Goal: Task Accomplishment & Management: Manage account settings

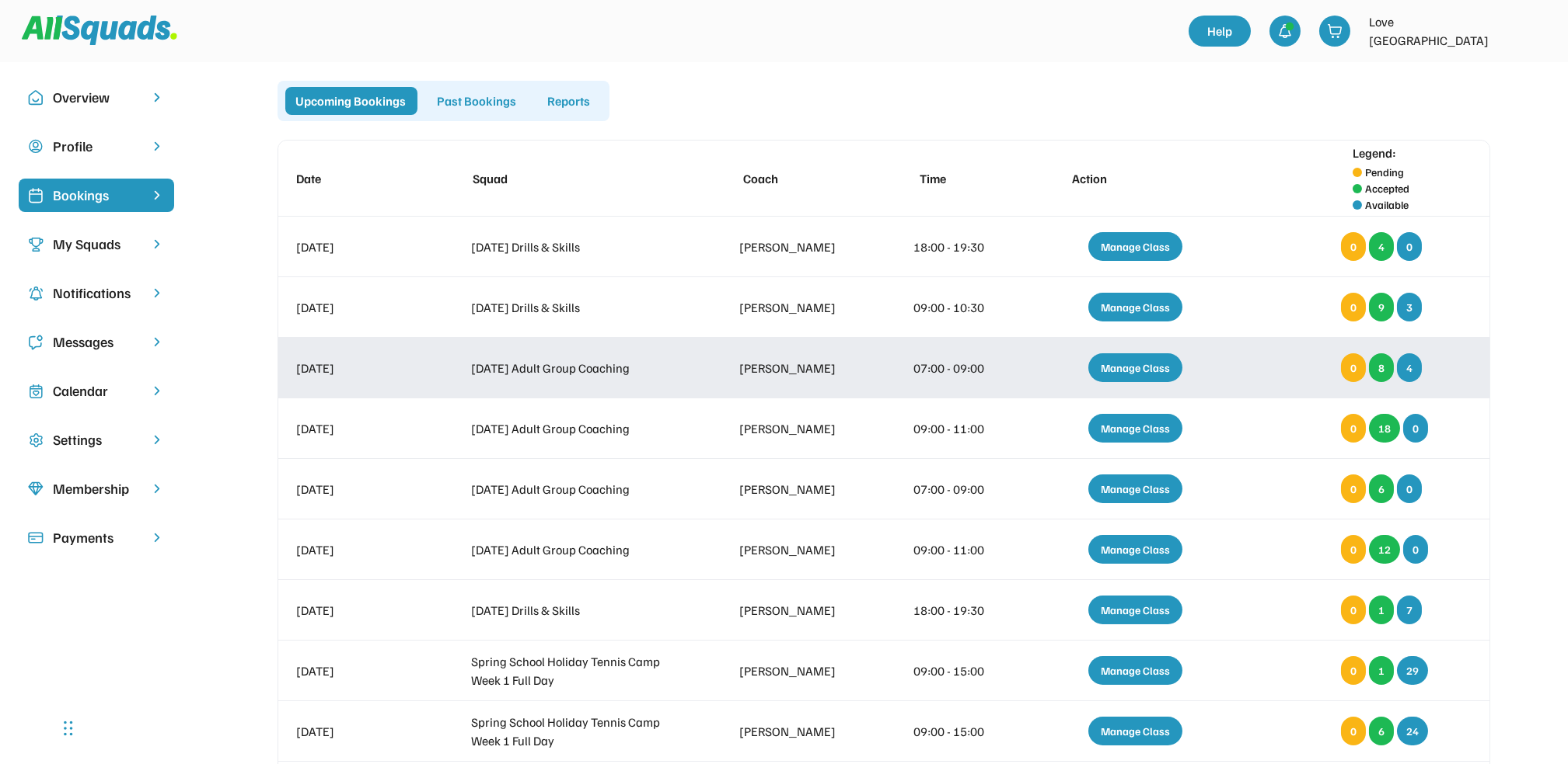
click at [1139, 362] on div "Manage Class" at bounding box center [1135, 368] width 94 height 29
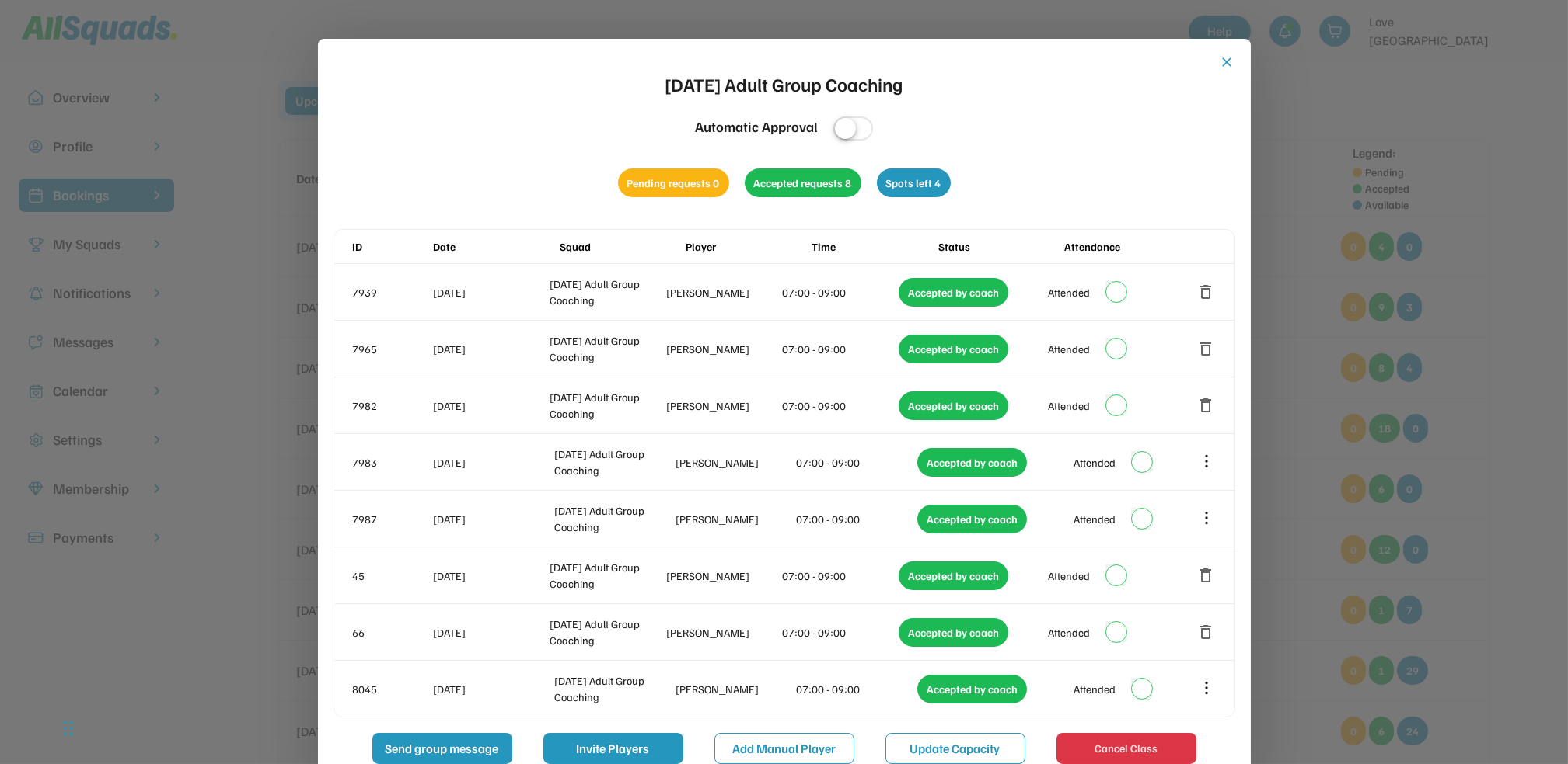
click at [1227, 66] on button "close" at bounding box center [1227, 62] width 15 height 15
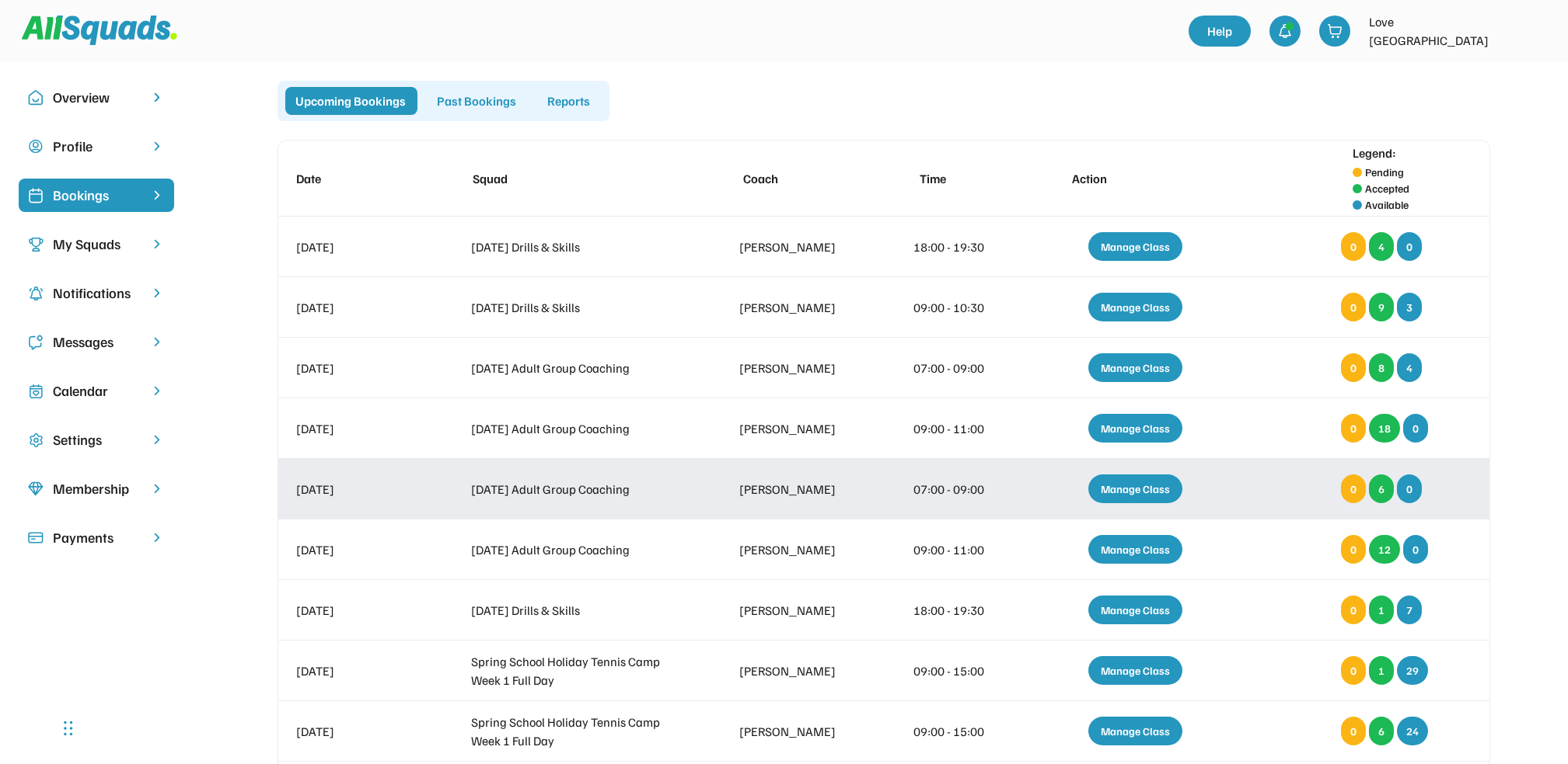
click at [1126, 484] on div "Manage Class" at bounding box center [1135, 489] width 94 height 29
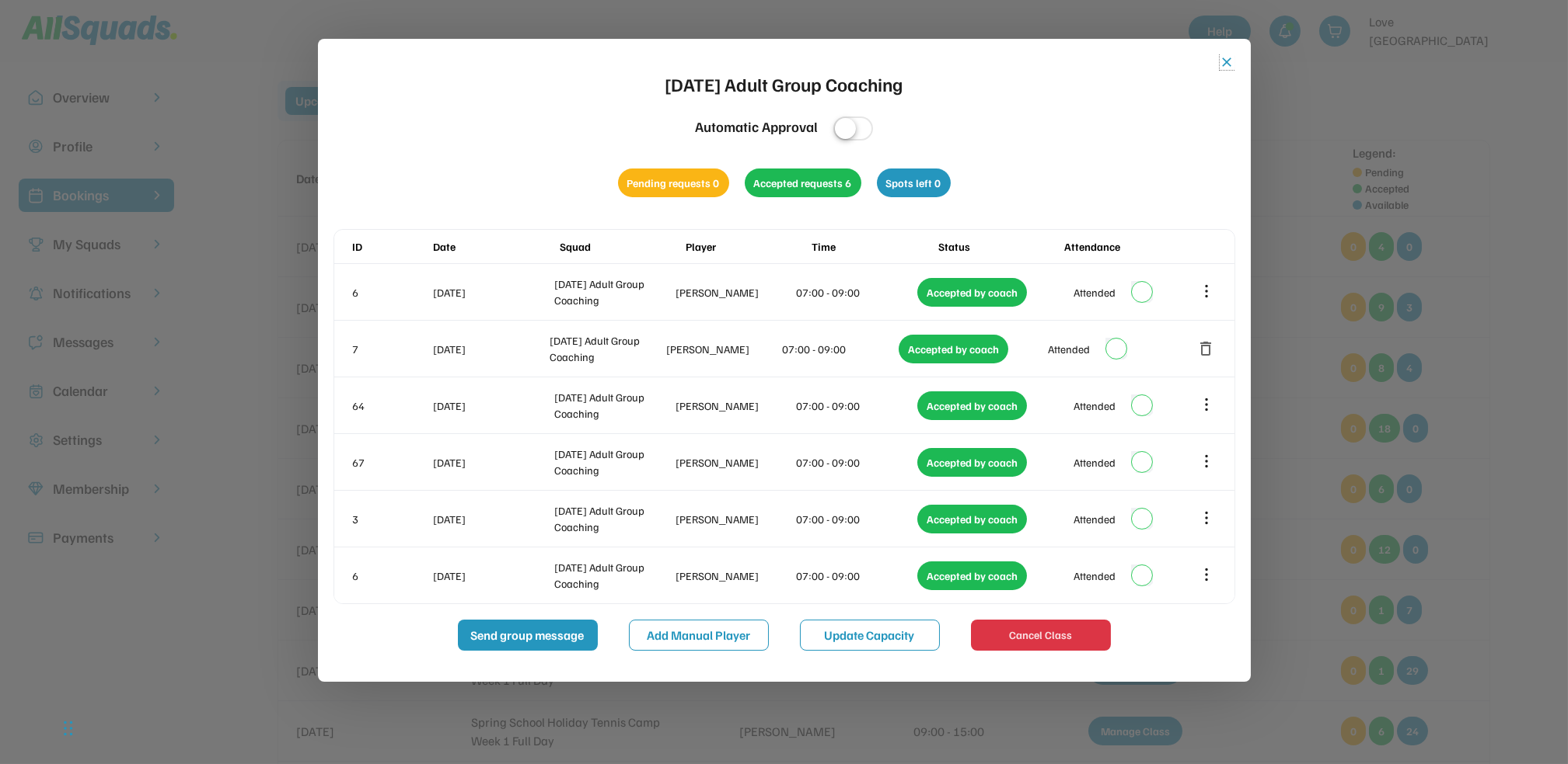
click at [1222, 61] on button "close" at bounding box center [1227, 62] width 15 height 15
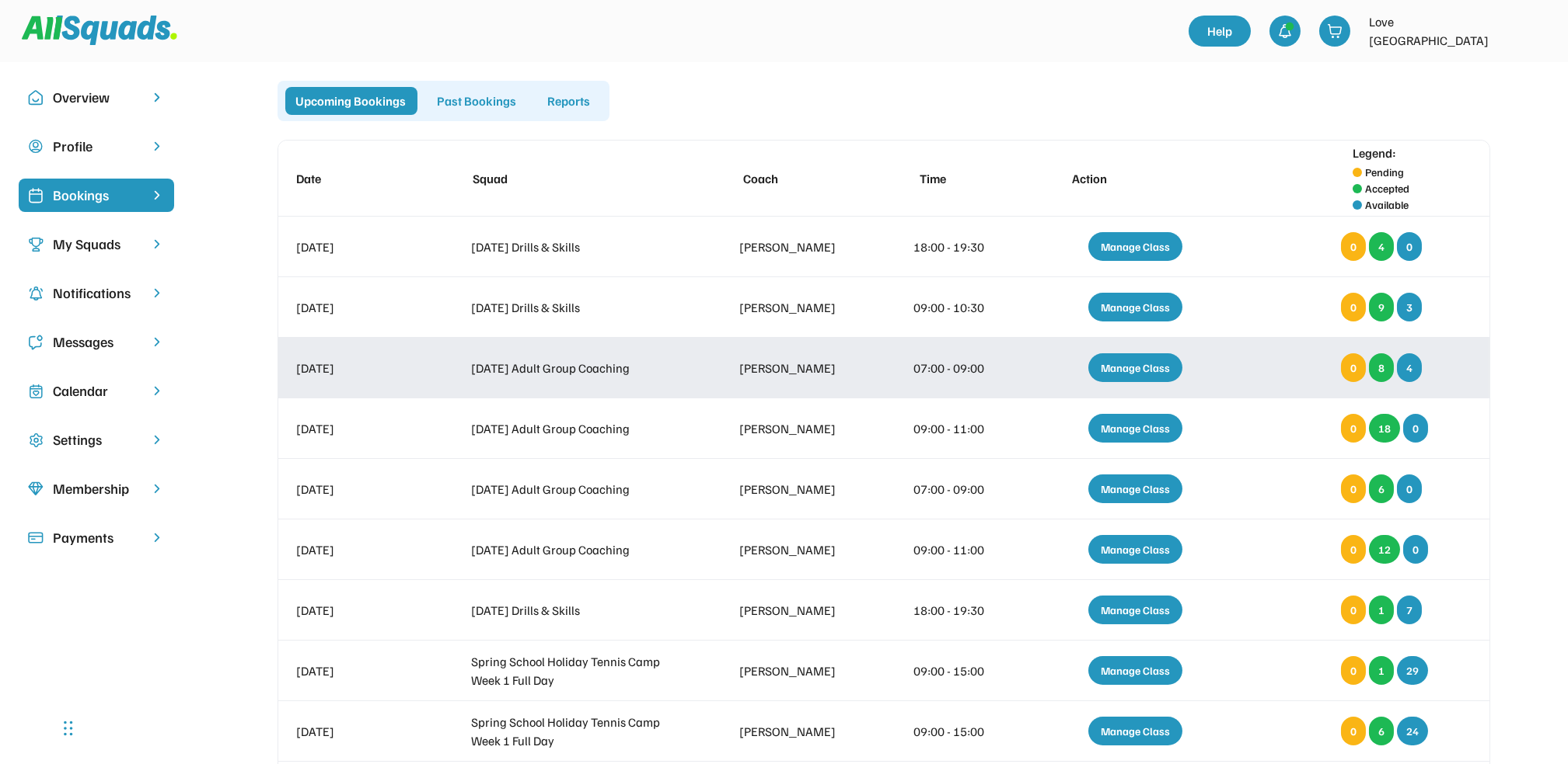
click at [1123, 369] on div "Manage Class" at bounding box center [1135, 368] width 94 height 29
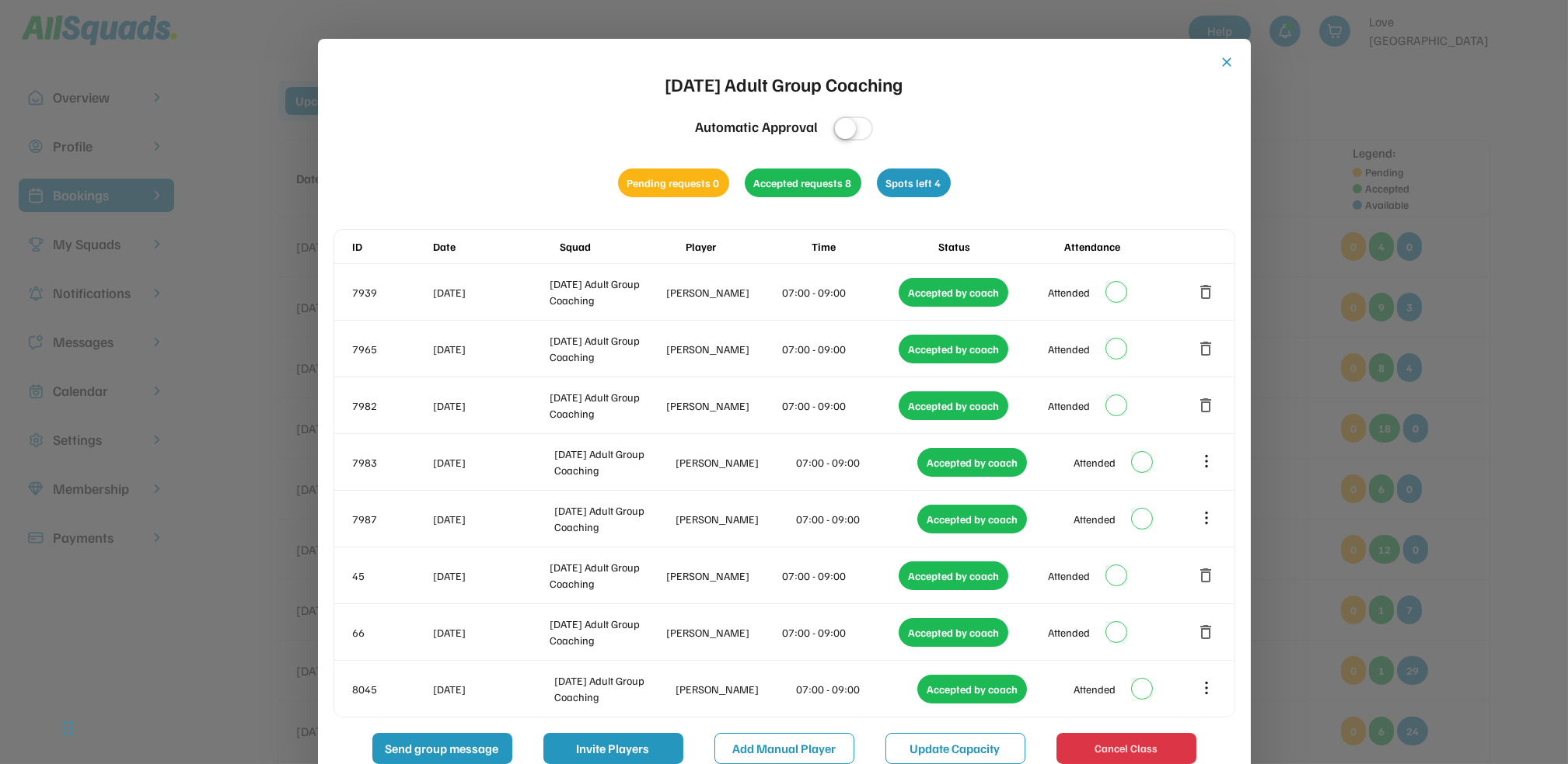
click at [1228, 61] on button "close" at bounding box center [1227, 62] width 15 height 15
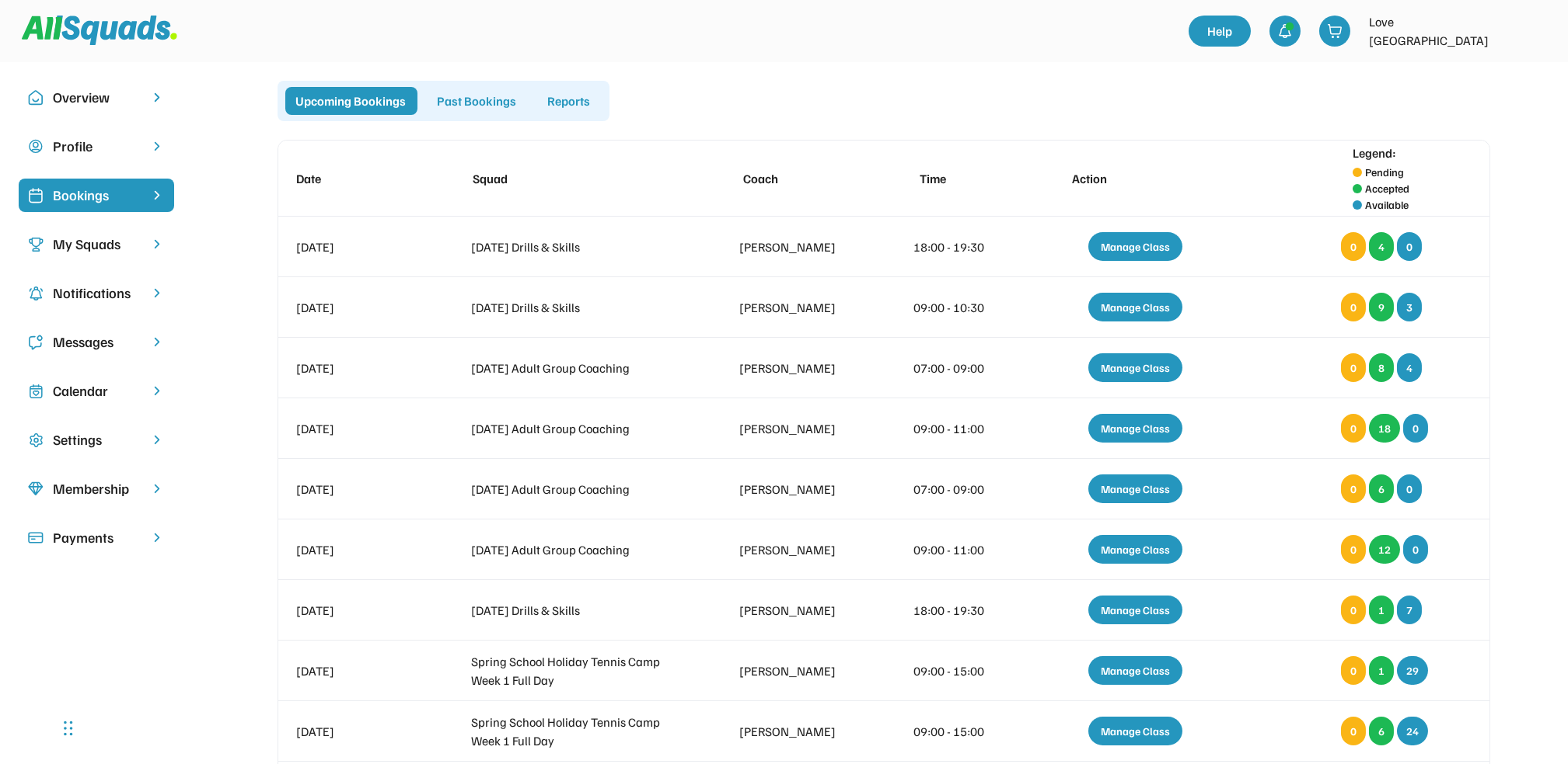
click at [84, 391] on div "Calendar" at bounding box center [96, 391] width 87 height 21
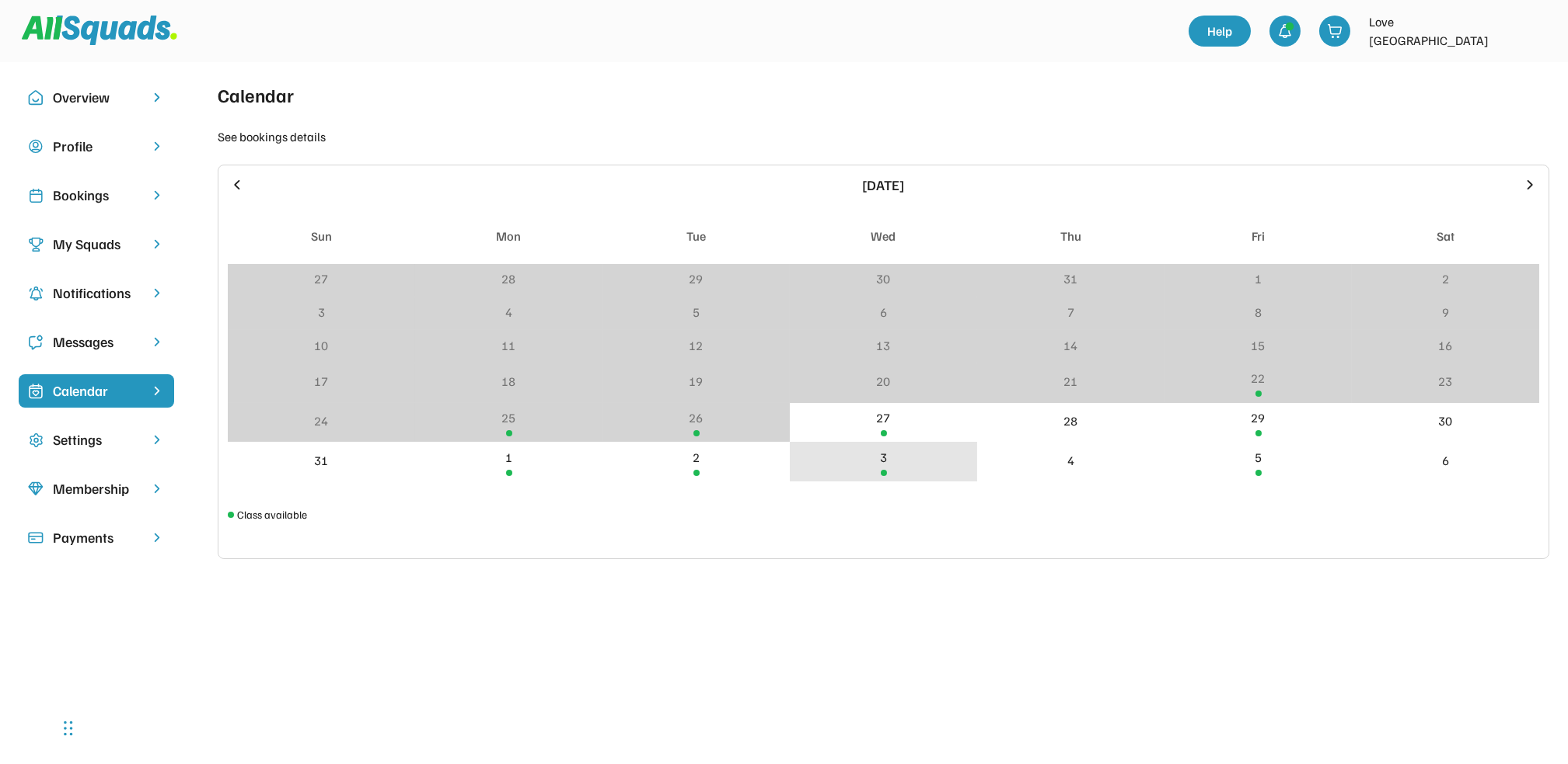
click at [884, 454] on div "3" at bounding box center [883, 458] width 7 height 19
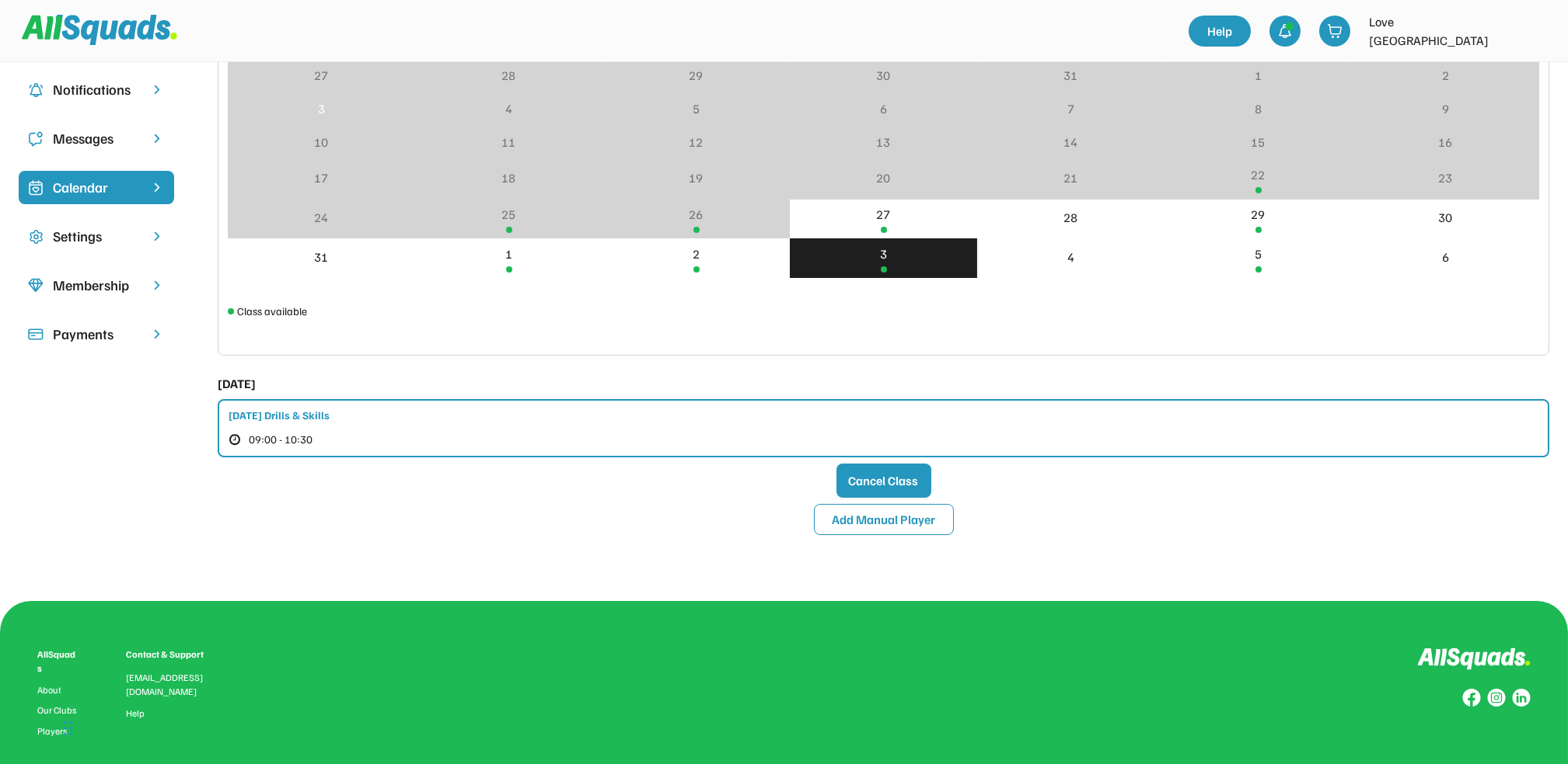
scroll to position [206, 0]
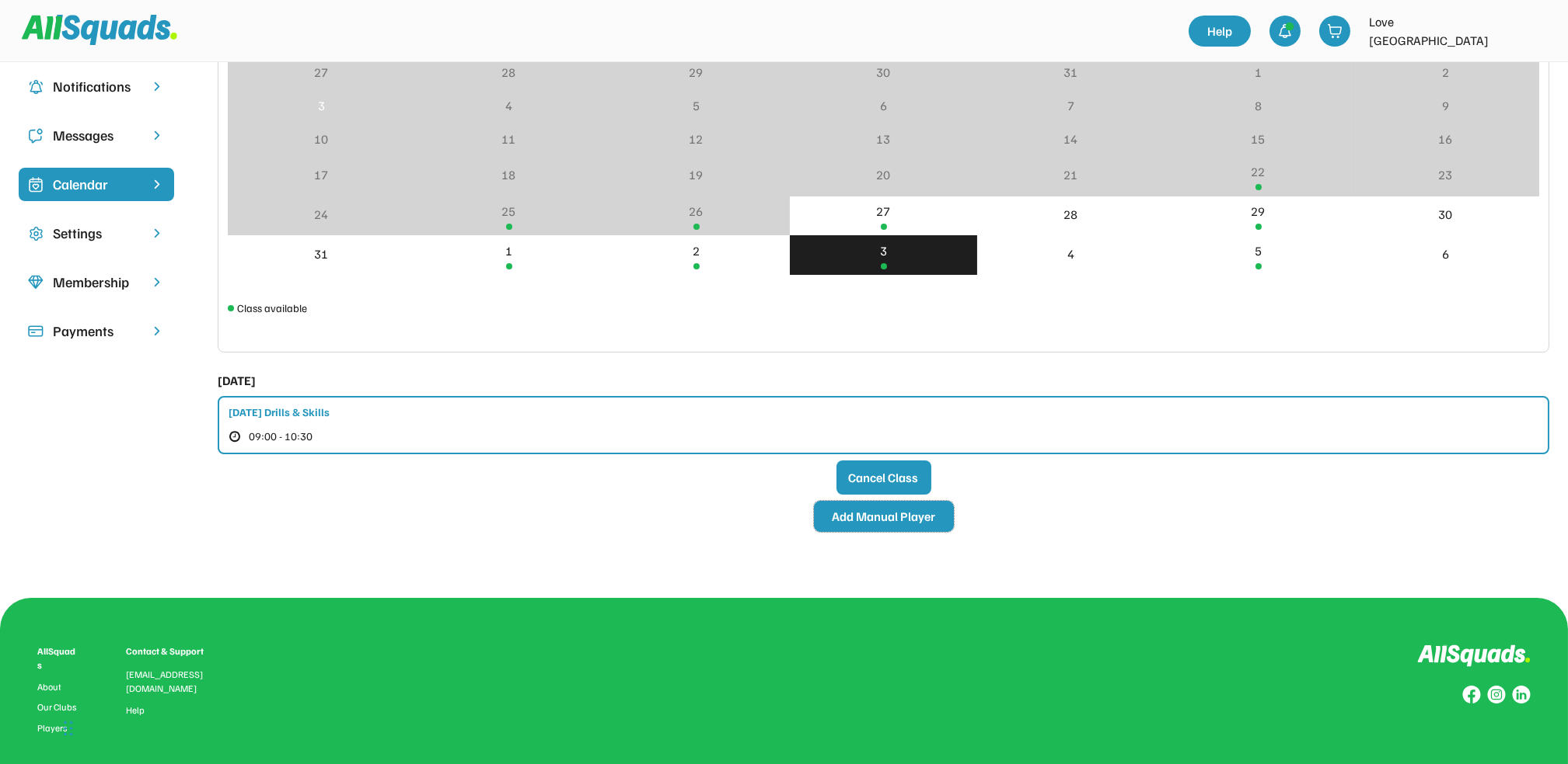
click at [889, 516] on button "Add Manual Player" at bounding box center [884, 517] width 140 height 31
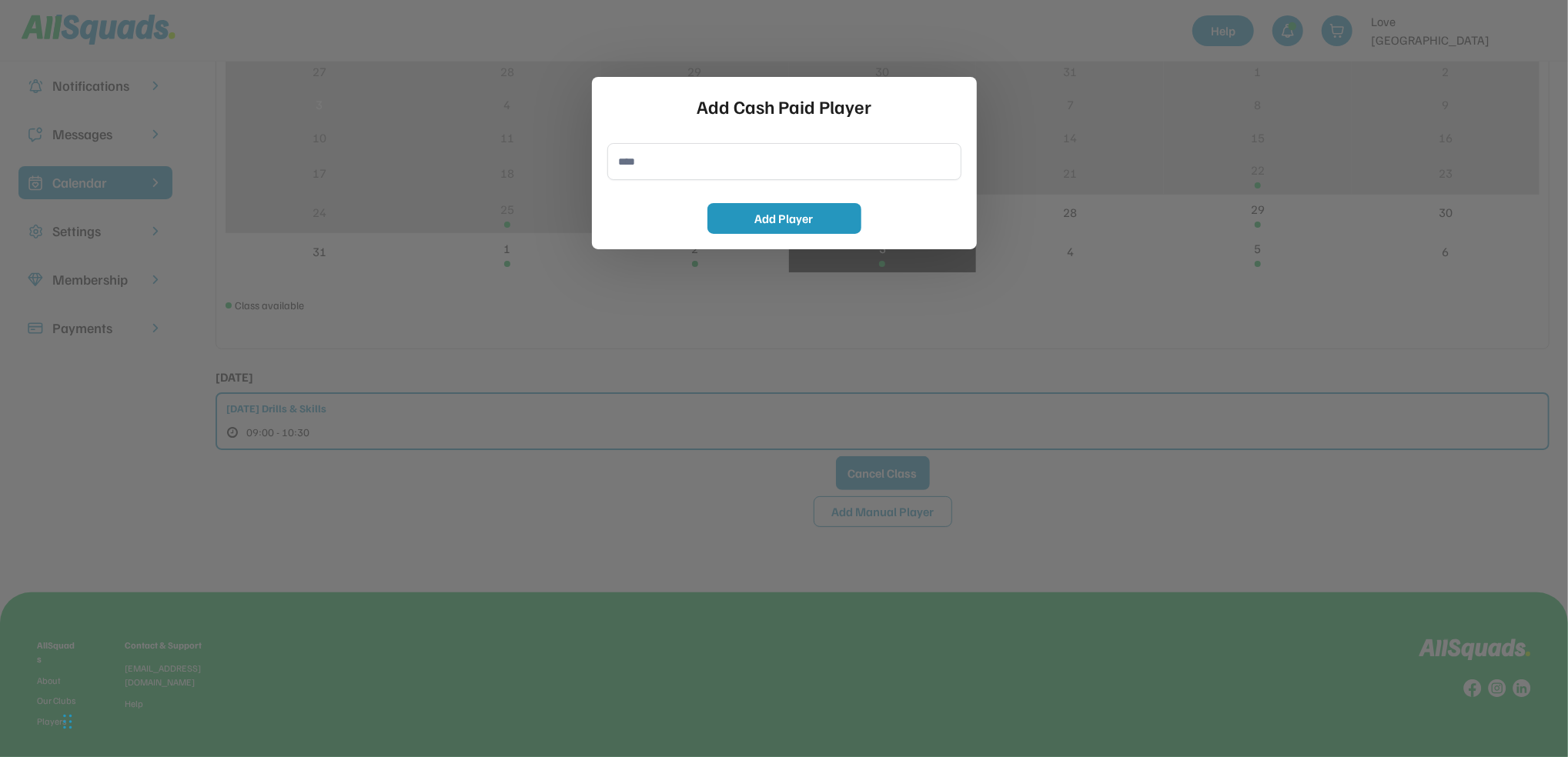
drag, startPoint x: 674, startPoint y: 122, endPoint x: 659, endPoint y: 149, distance: 30.9
click at [671, 129] on div "Add Cash Paid Player Add Player" at bounding box center [785, 163] width 385 height 172
click at [656, 164] on input "input" at bounding box center [784, 161] width 354 height 37
type input "**********"
click at [809, 223] on button "Add Player" at bounding box center [784, 219] width 154 height 30
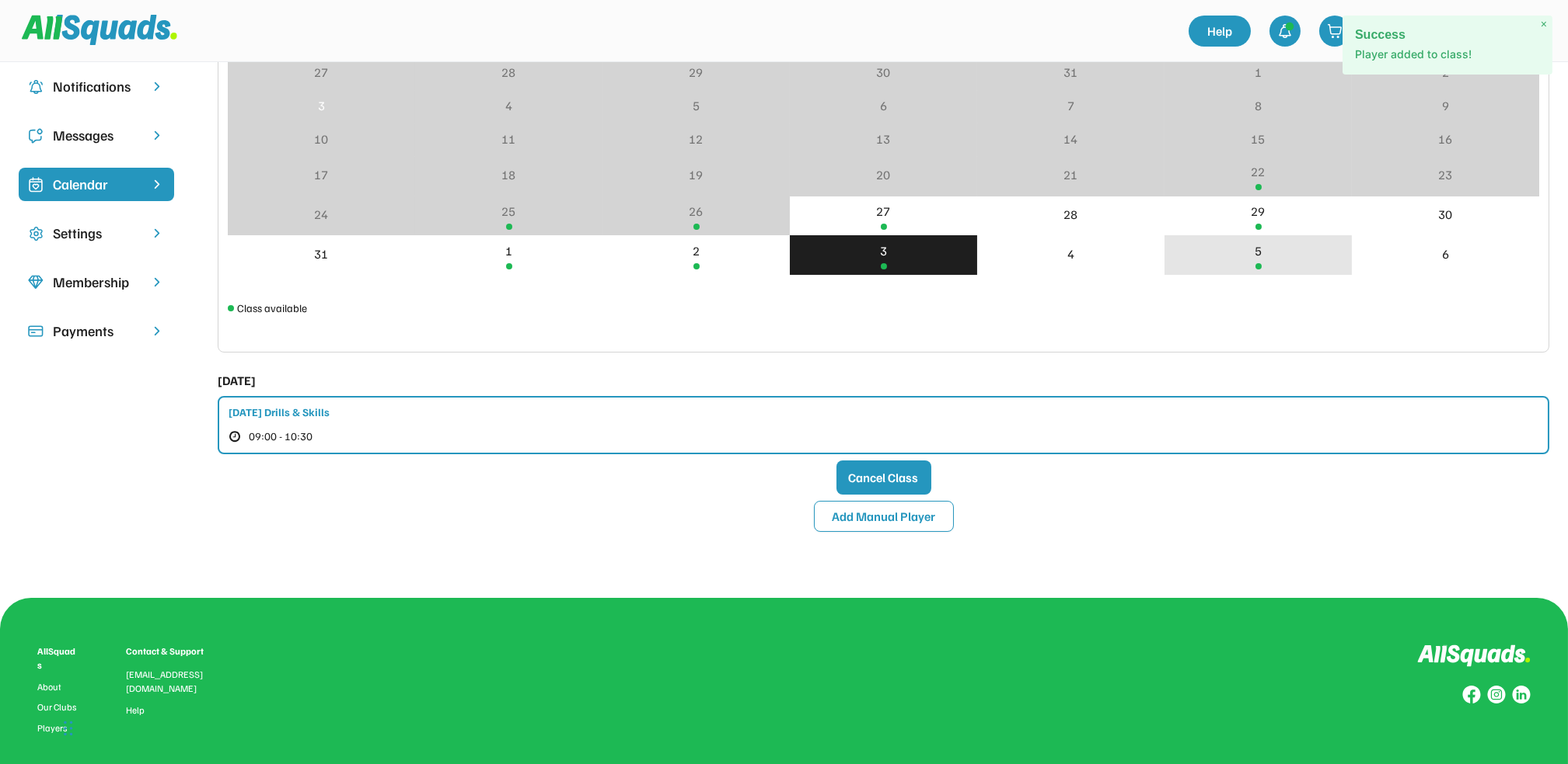
click at [1251, 256] on div "5" at bounding box center [1258, 255] width 188 height 39
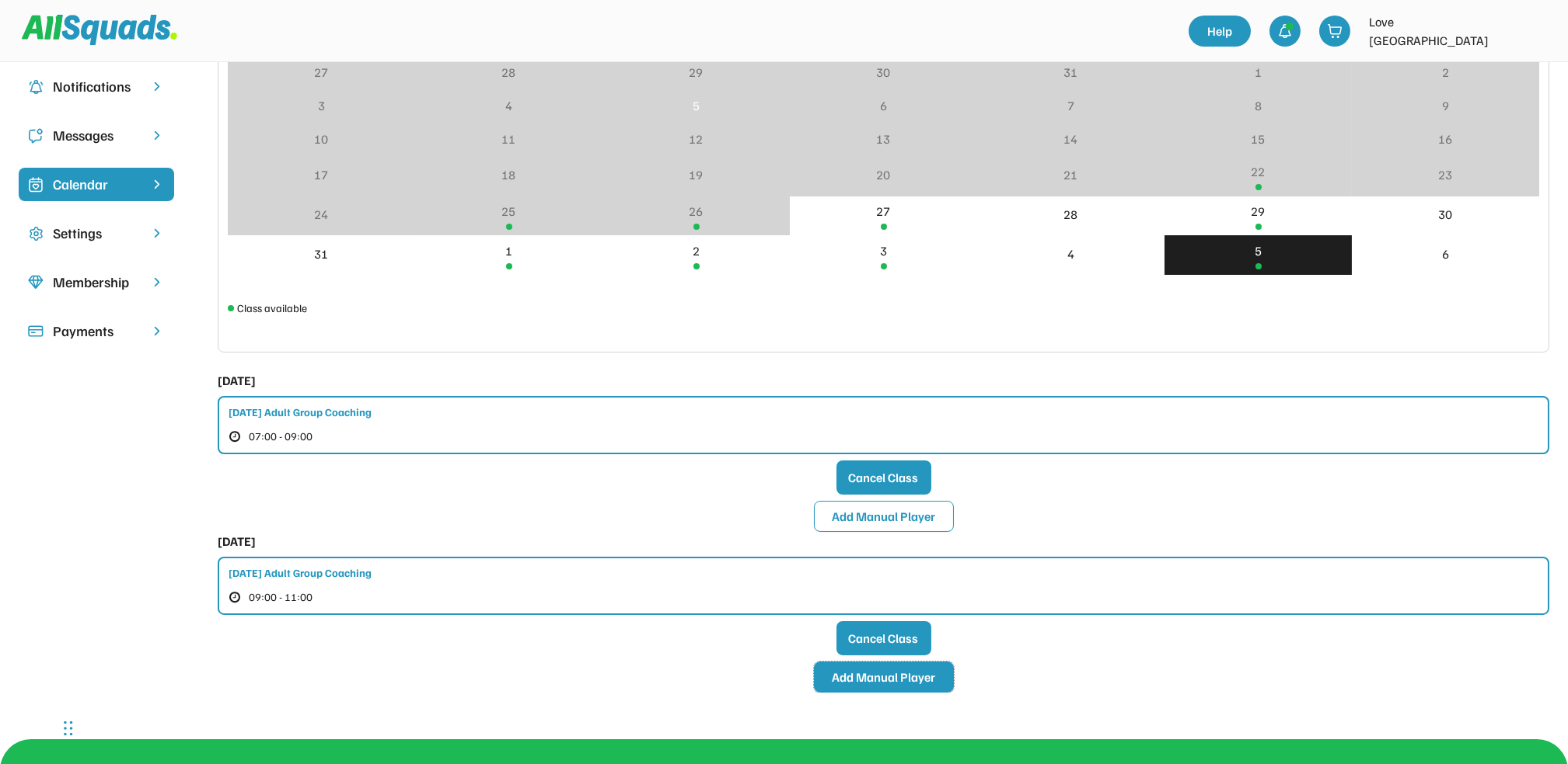
click at [863, 669] on button "Add Manual Player" at bounding box center [884, 677] width 140 height 31
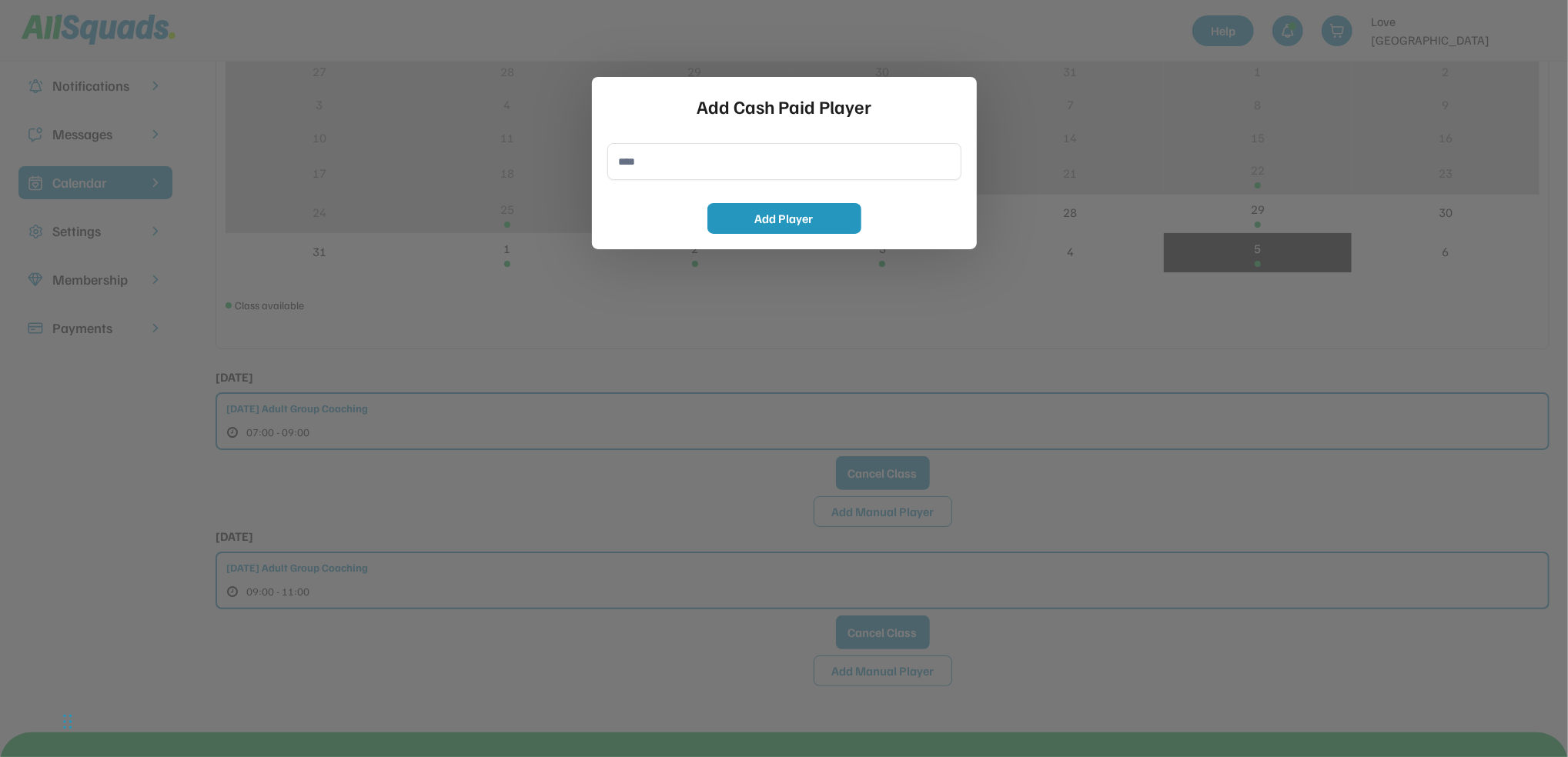
click at [639, 169] on input "input" at bounding box center [784, 161] width 354 height 37
type input "**********"
click at [741, 216] on button "Add Player" at bounding box center [784, 219] width 154 height 30
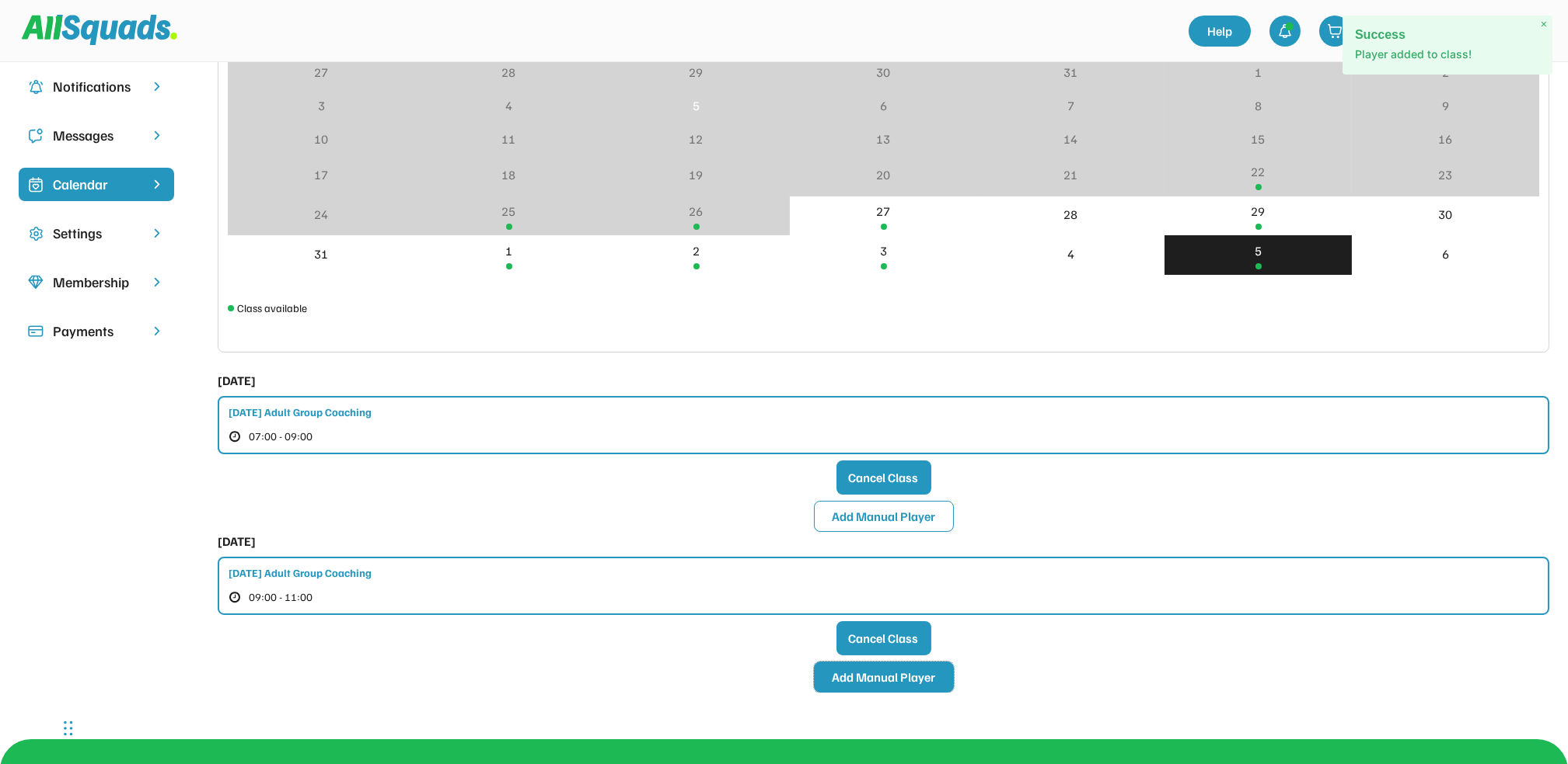
click at [886, 671] on button "Add Manual Player" at bounding box center [884, 677] width 140 height 31
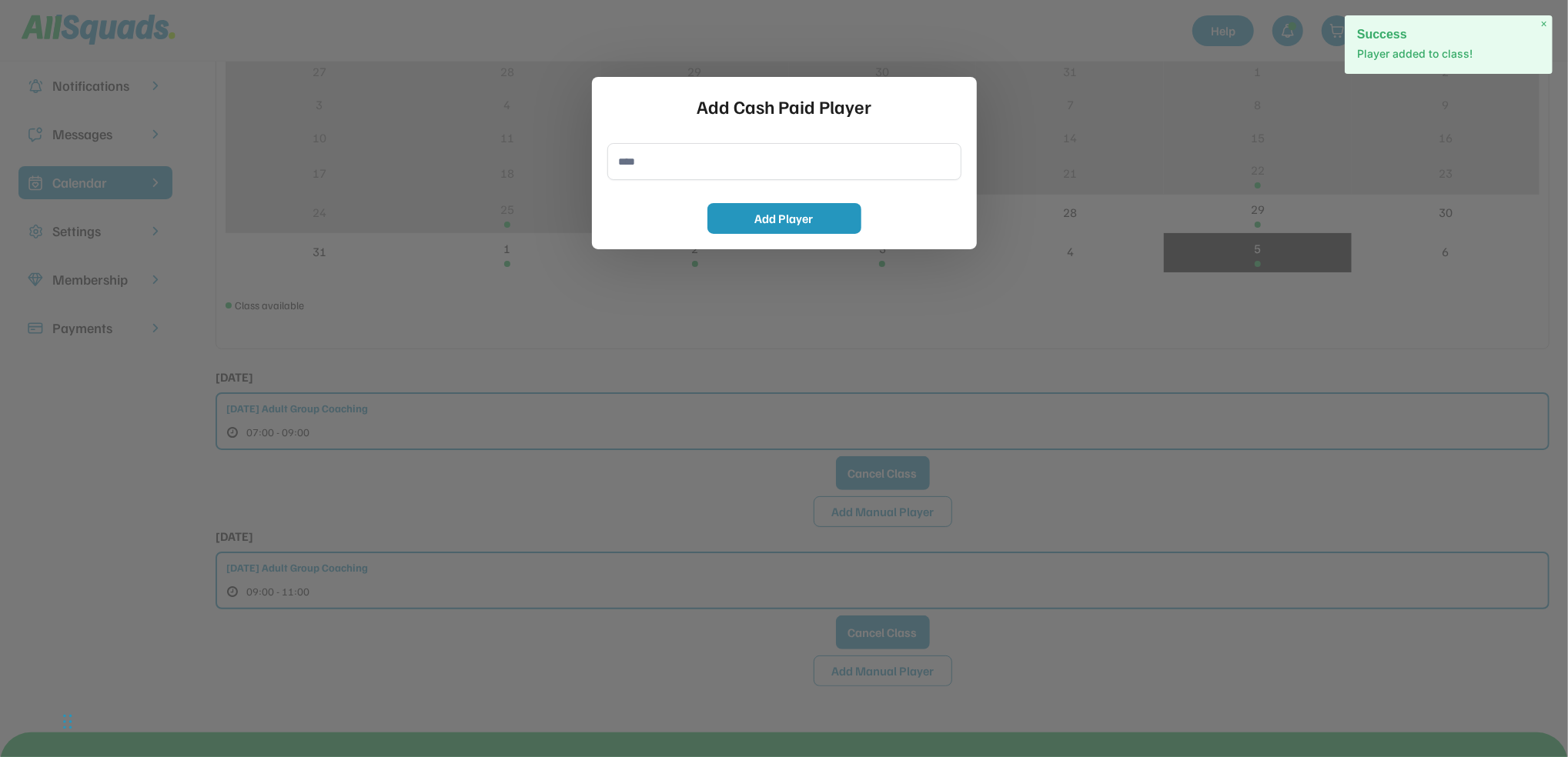
click at [716, 166] on input "input" at bounding box center [784, 161] width 354 height 37
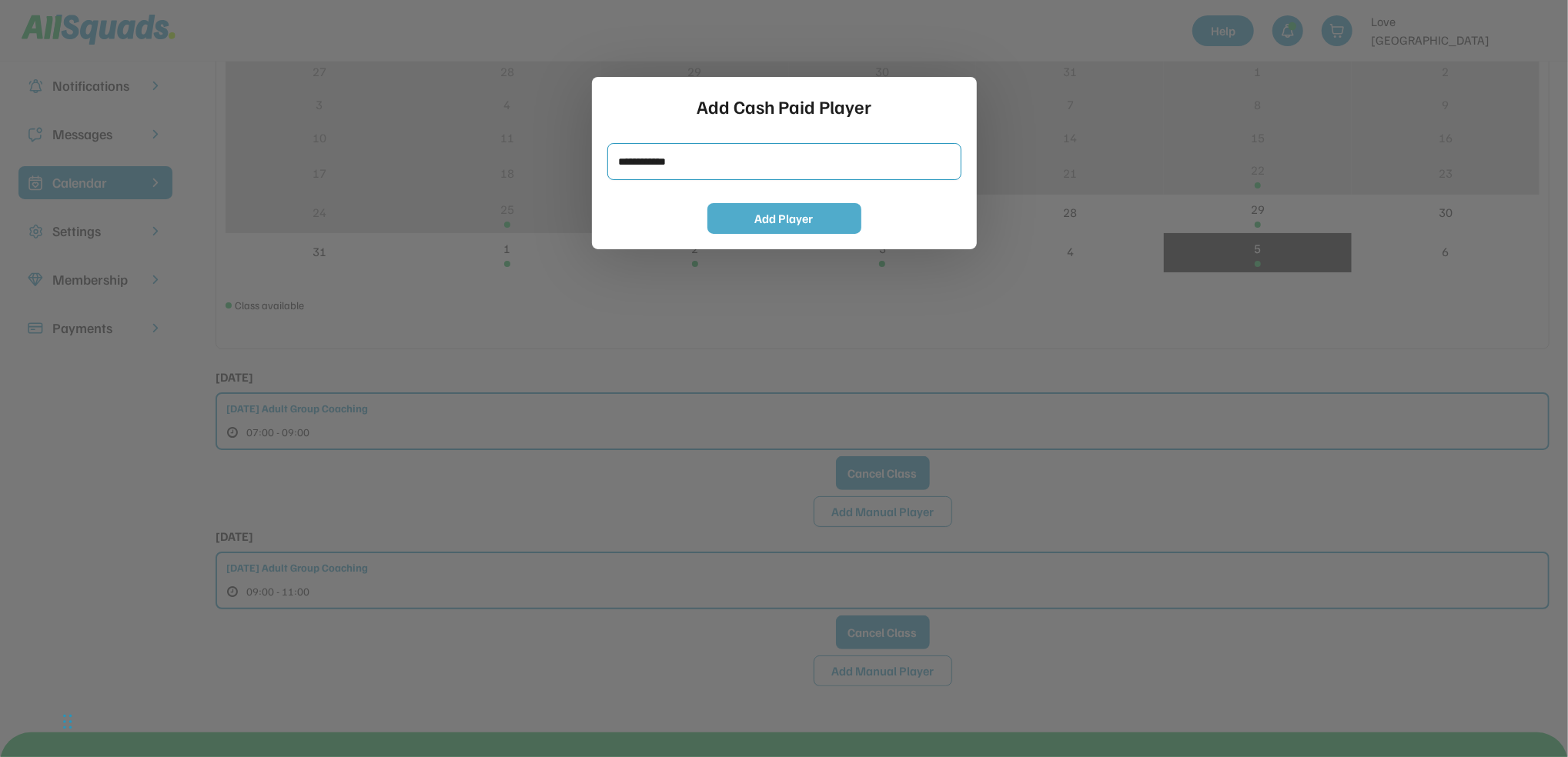
type input "**********"
click at [767, 215] on button "Add Player" at bounding box center [784, 219] width 154 height 30
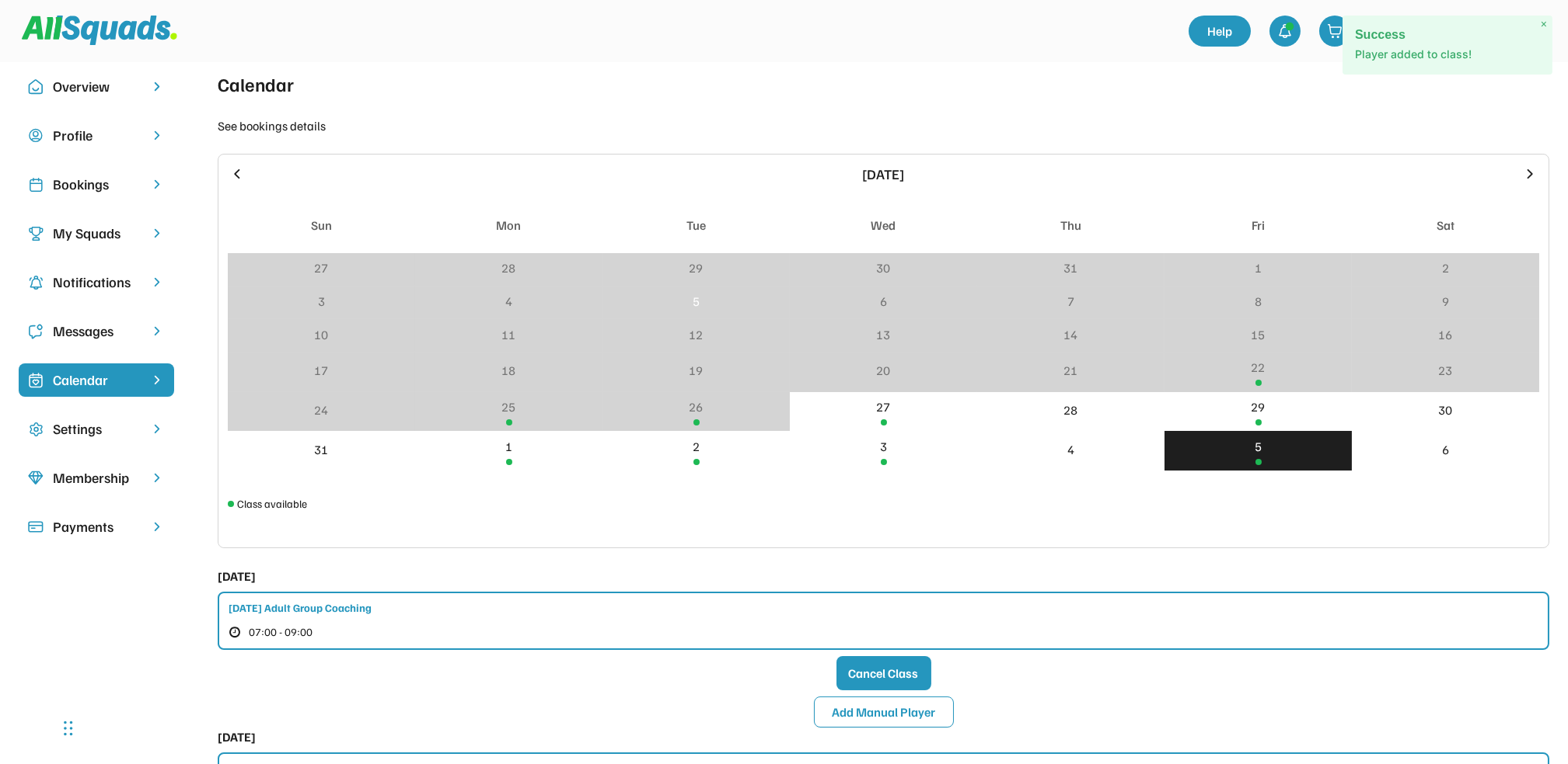
scroll to position [0, 0]
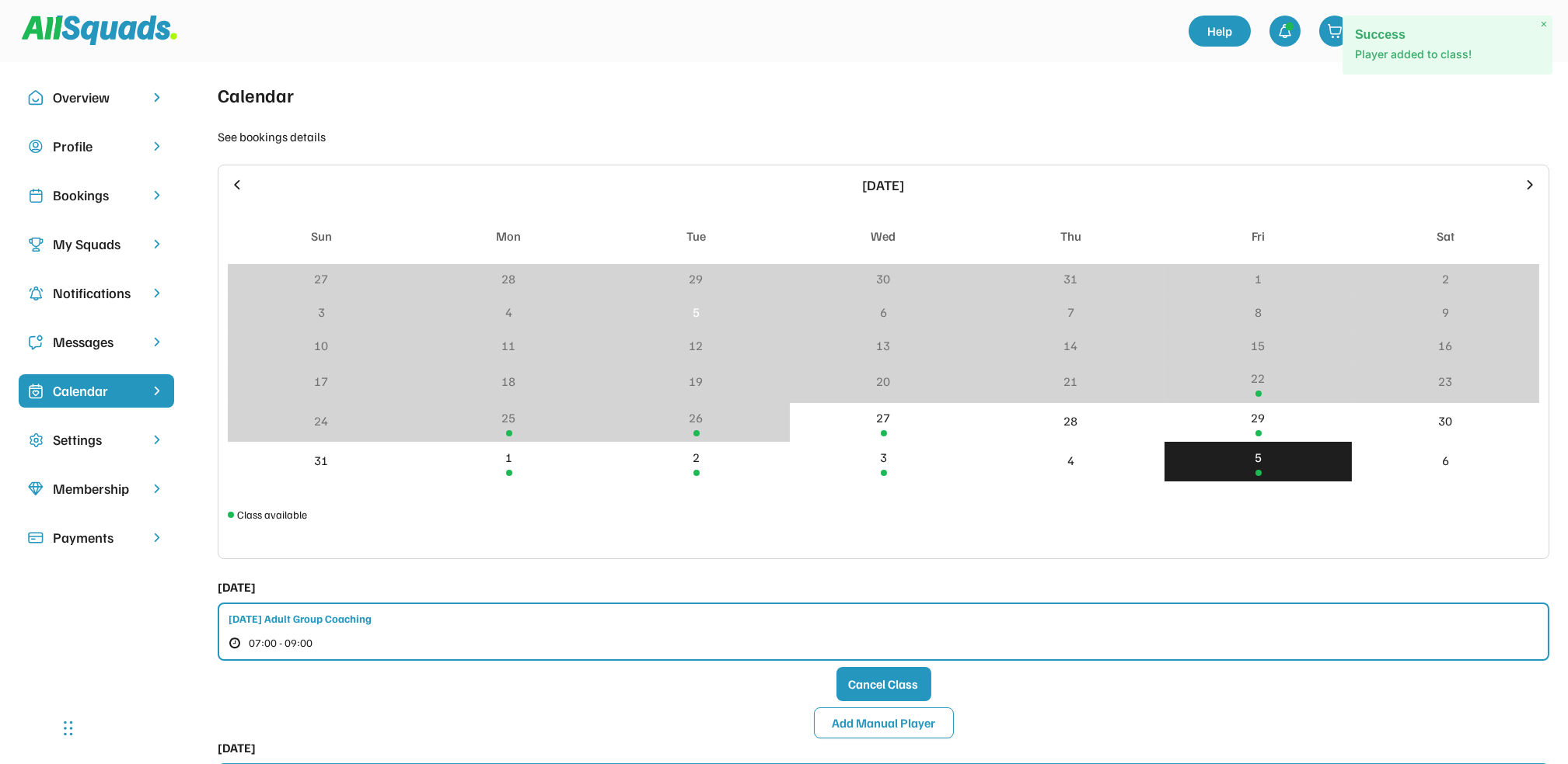
click at [91, 196] on div "Bookings" at bounding box center [96, 195] width 87 height 21
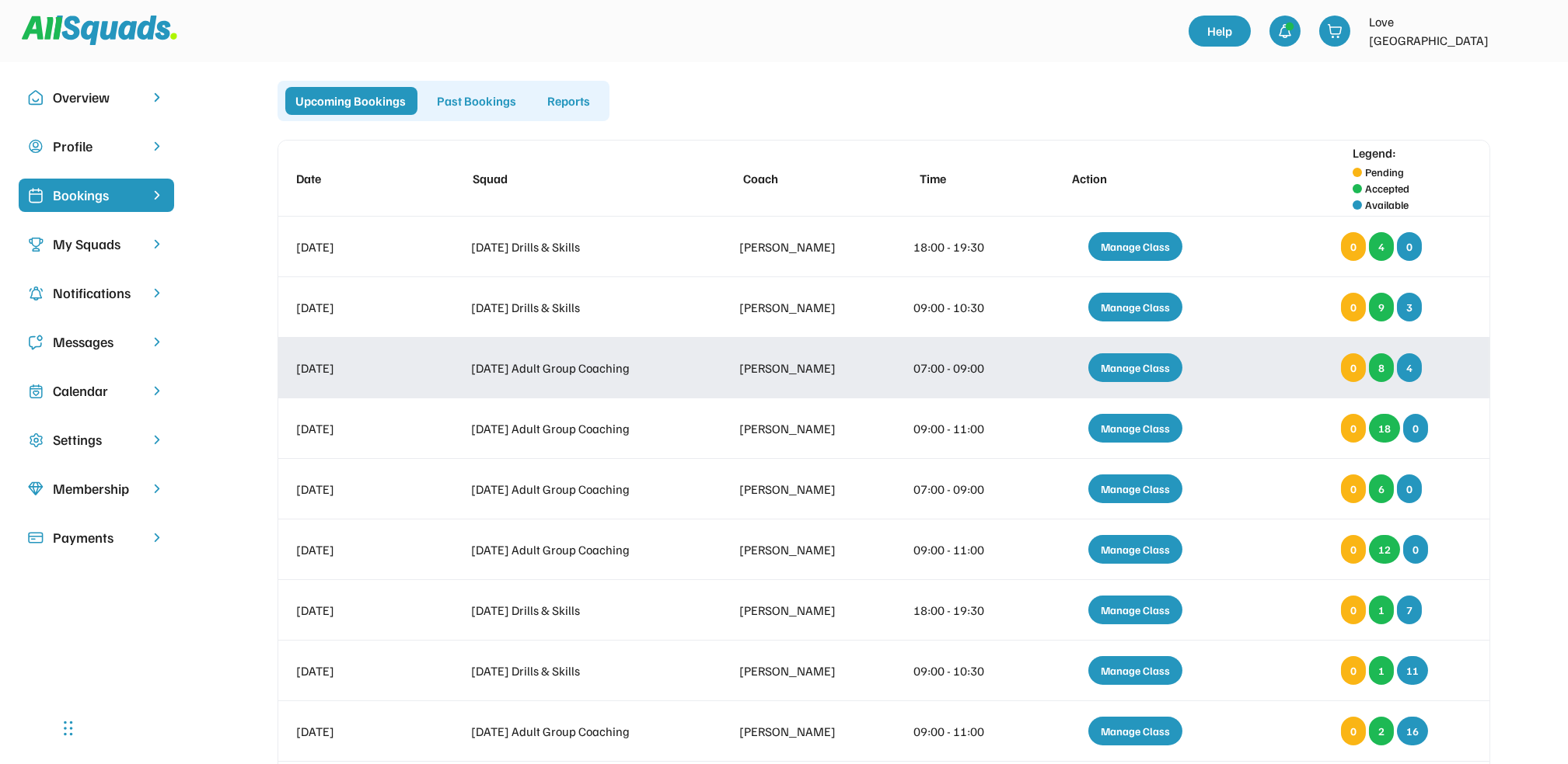
click at [1130, 371] on div "Manage Class" at bounding box center [1135, 368] width 94 height 29
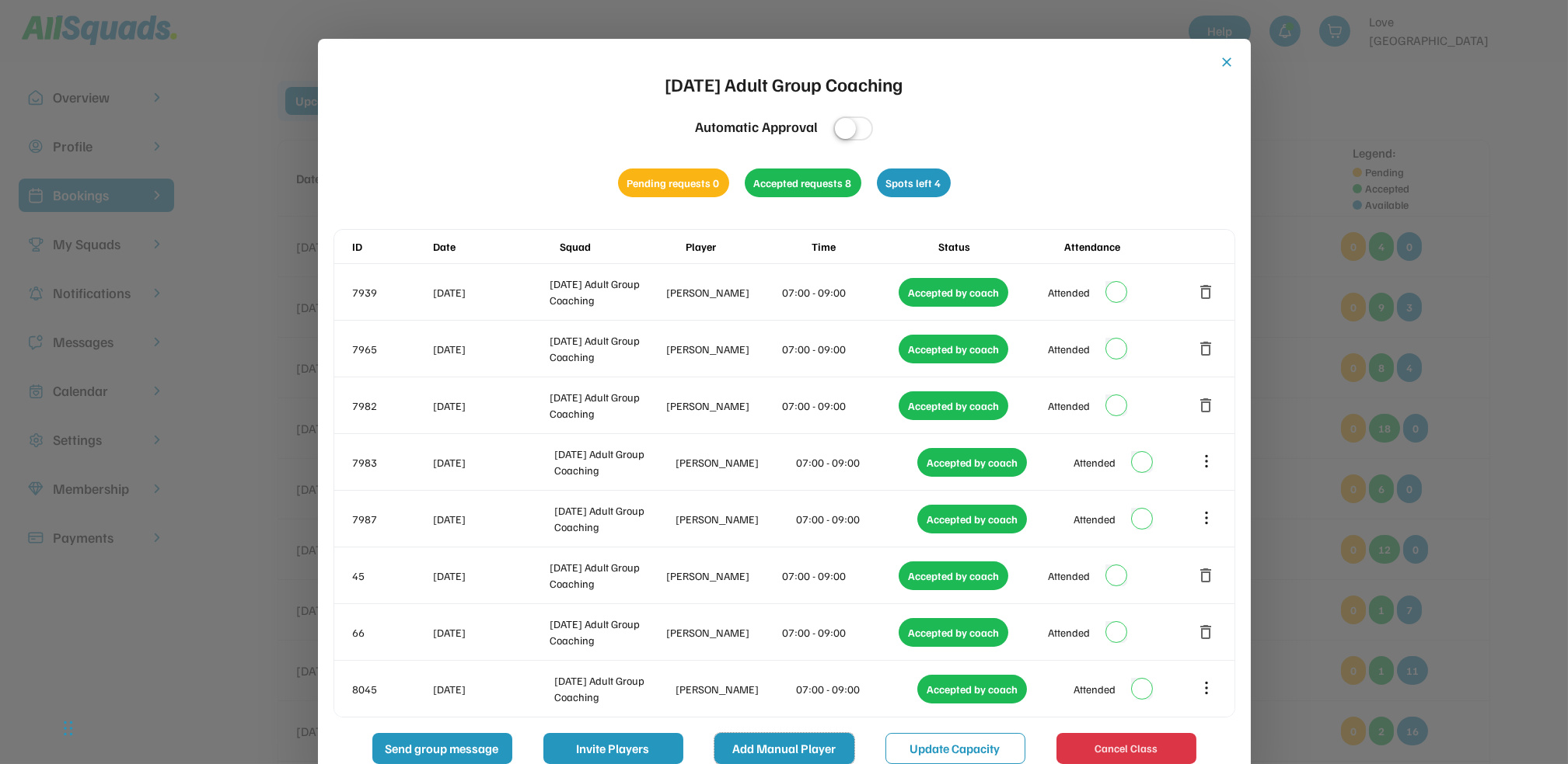
click at [730, 746] on button "Add Manual Player" at bounding box center [784, 749] width 140 height 31
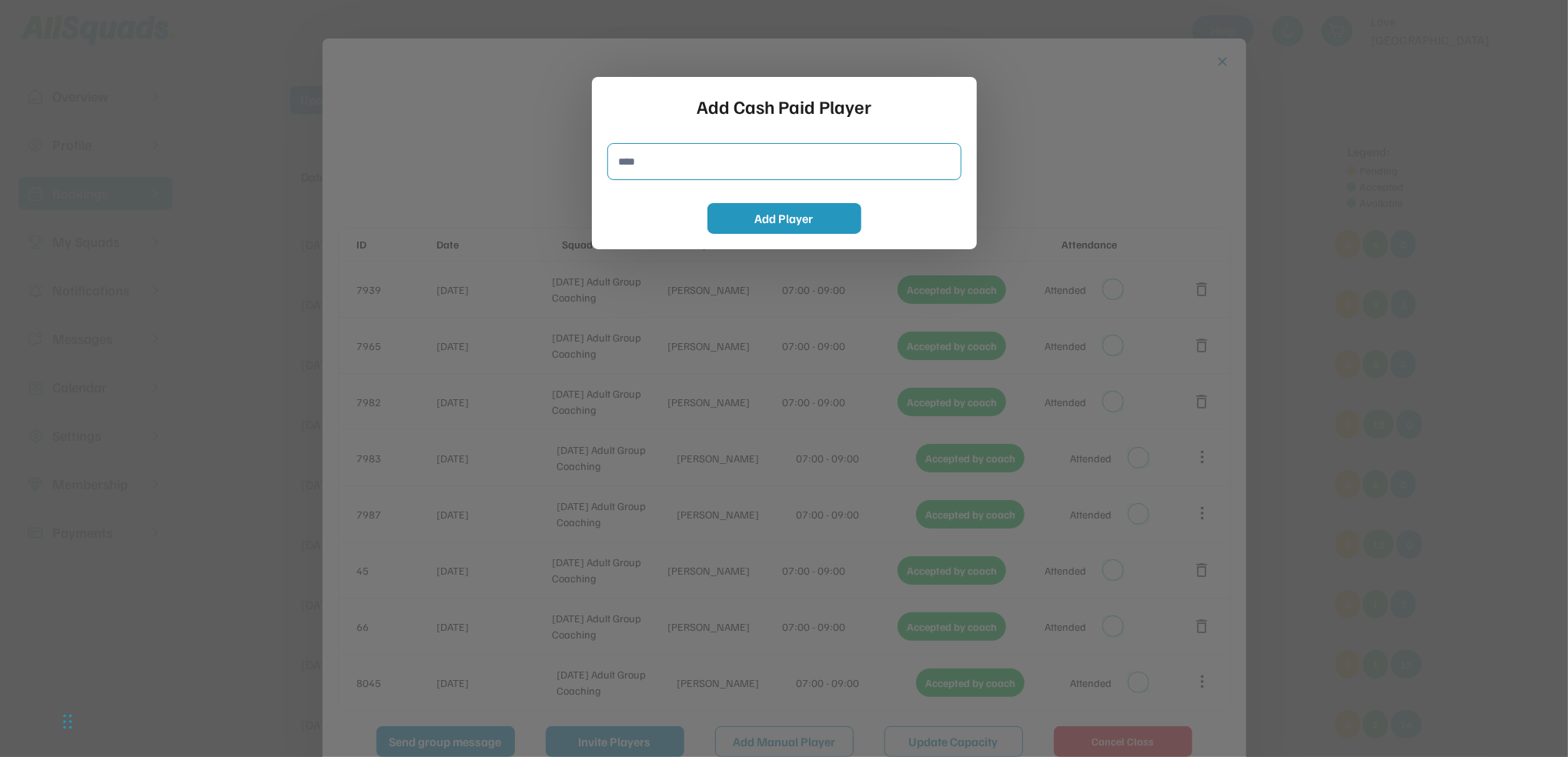
click at [697, 163] on input "input" at bounding box center [784, 161] width 354 height 37
type input "**********"
click at [777, 217] on button "Add Player" at bounding box center [784, 219] width 154 height 30
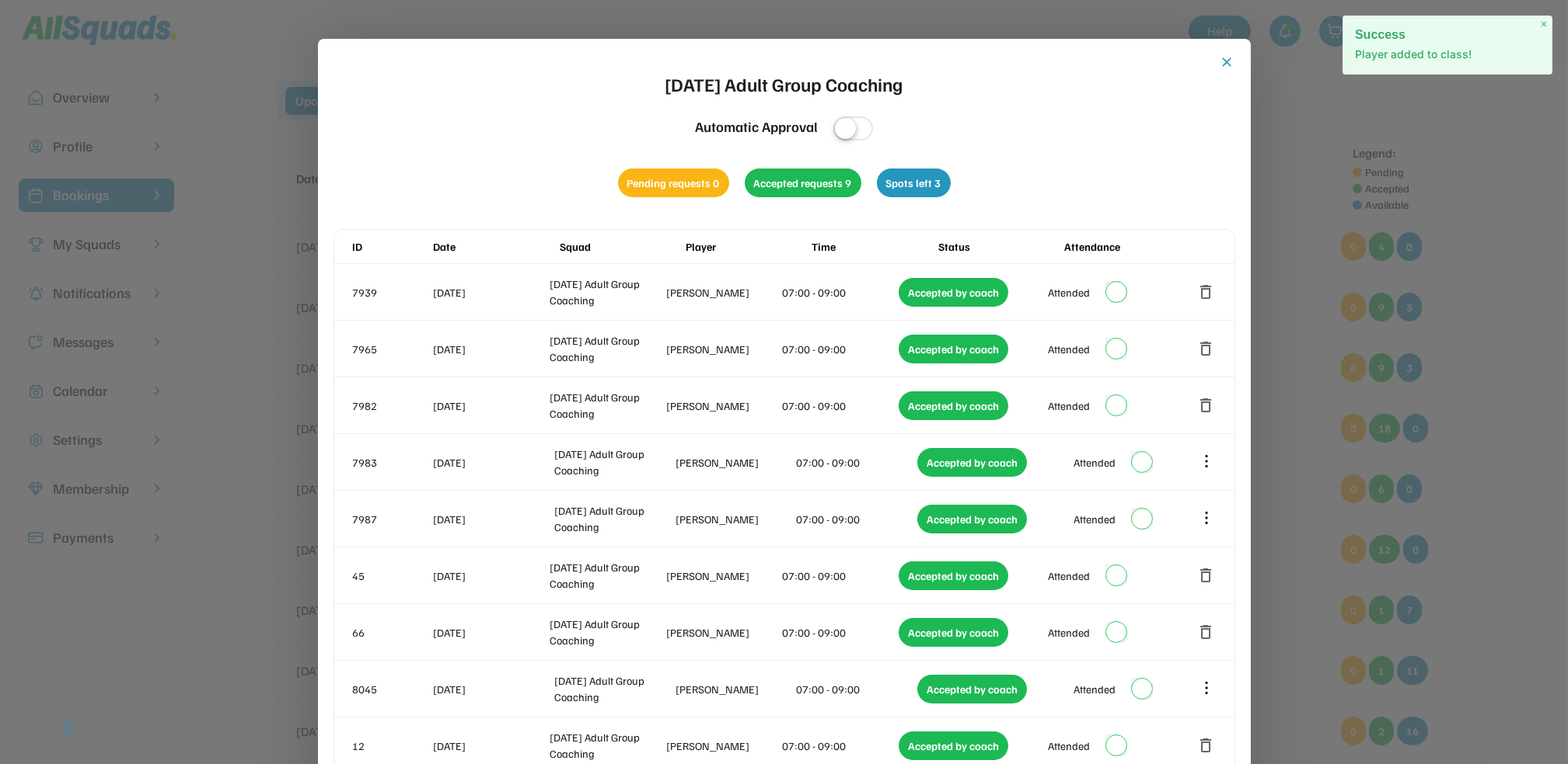
click at [1227, 63] on button "close" at bounding box center [1227, 62] width 15 height 15
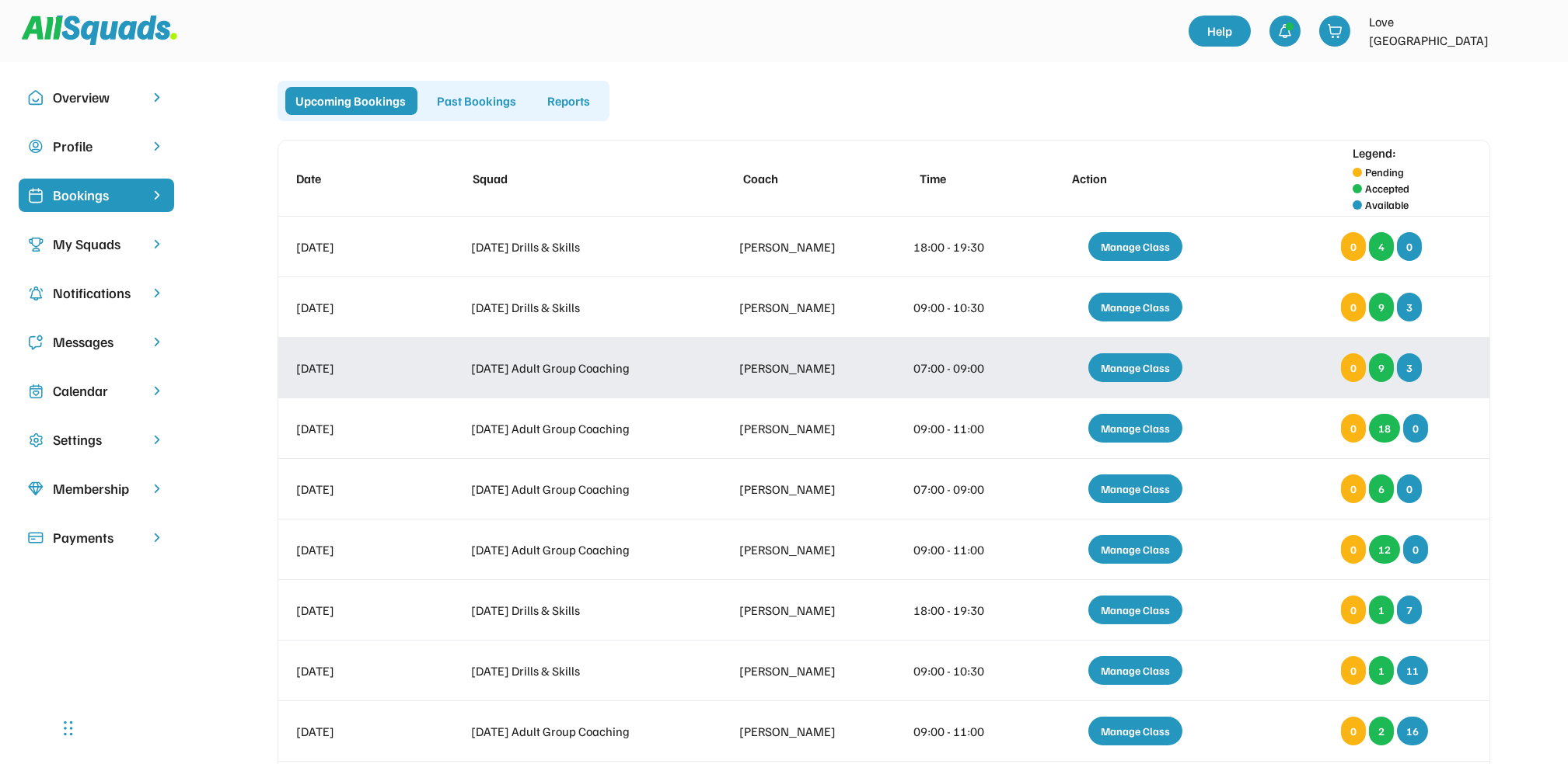
click at [1149, 361] on div "Manage Class" at bounding box center [1135, 368] width 94 height 29
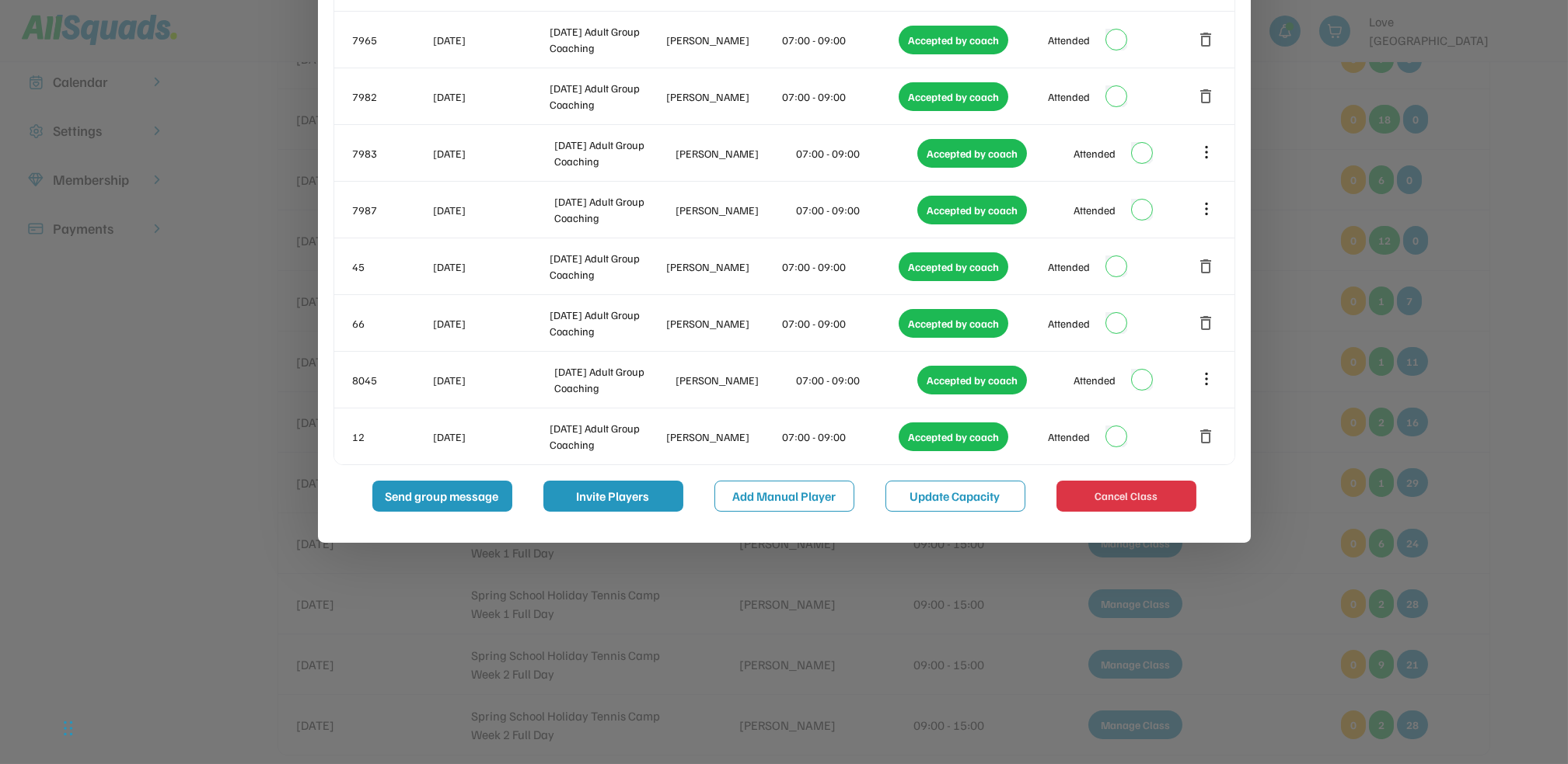
scroll to position [345, 0]
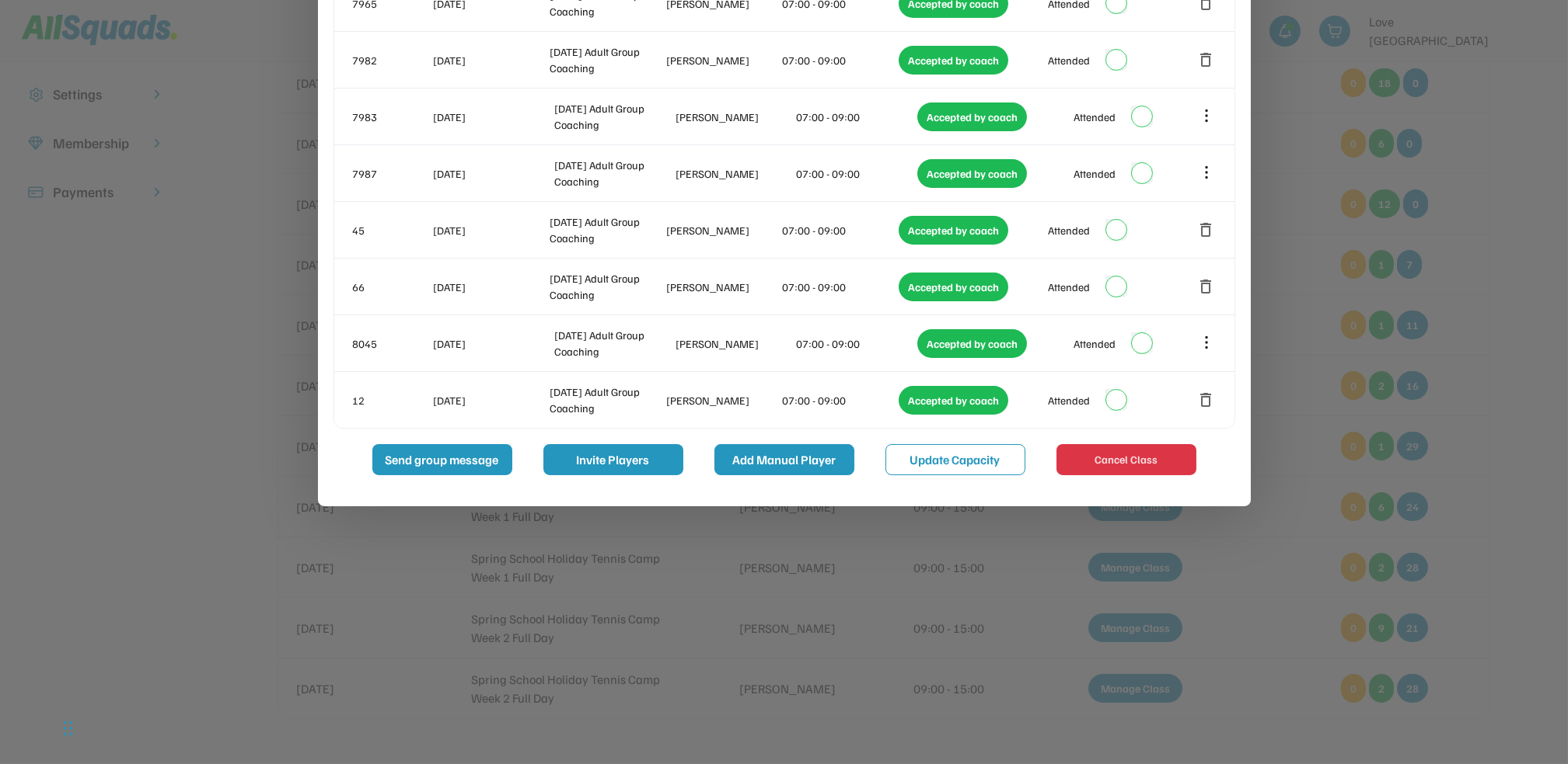
click at [791, 449] on button "Add Manual Player" at bounding box center [784, 460] width 140 height 31
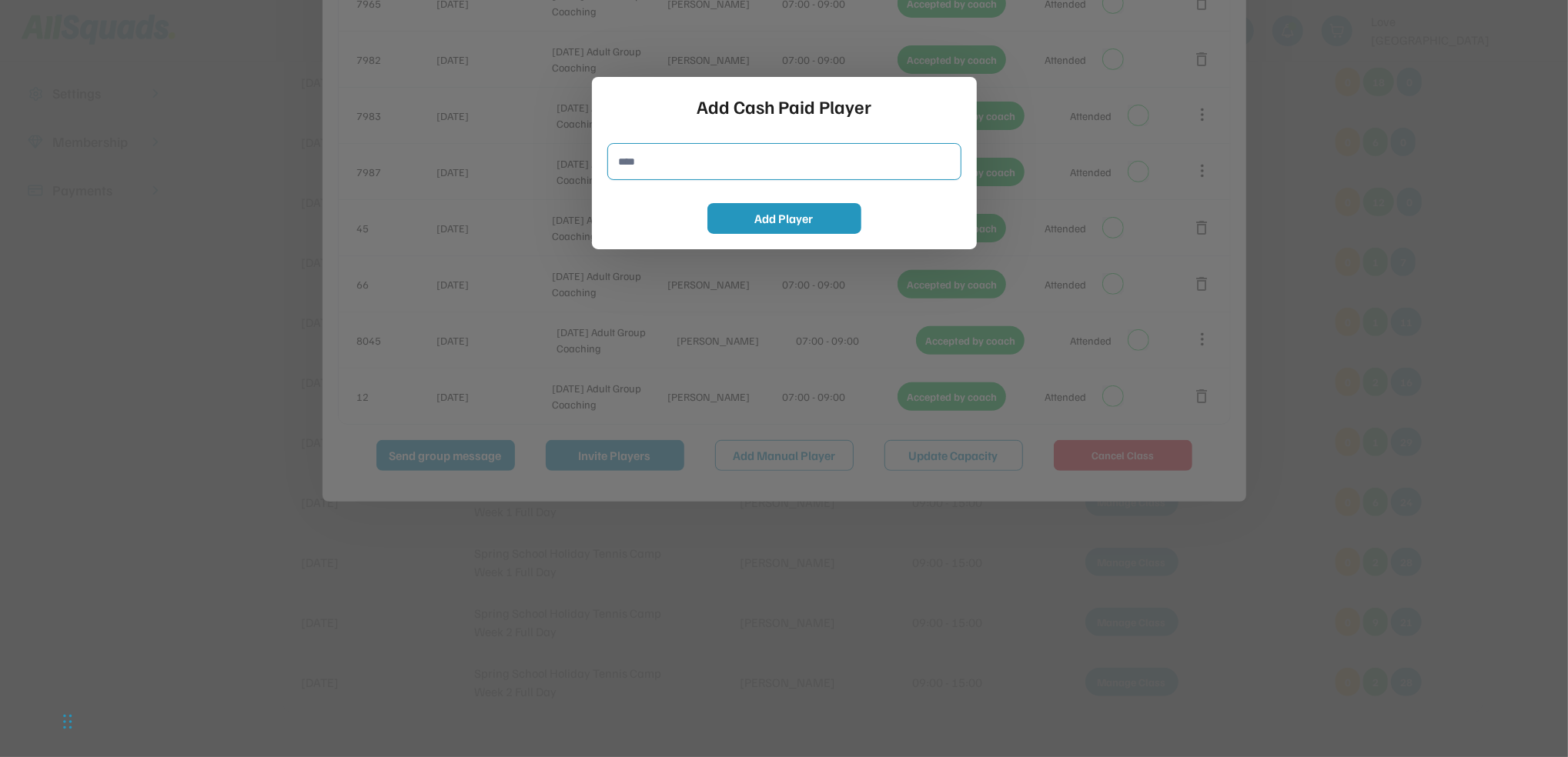
click at [690, 172] on input "input" at bounding box center [784, 161] width 354 height 37
type input "**********"
click at [791, 212] on button "Add Player" at bounding box center [784, 219] width 154 height 30
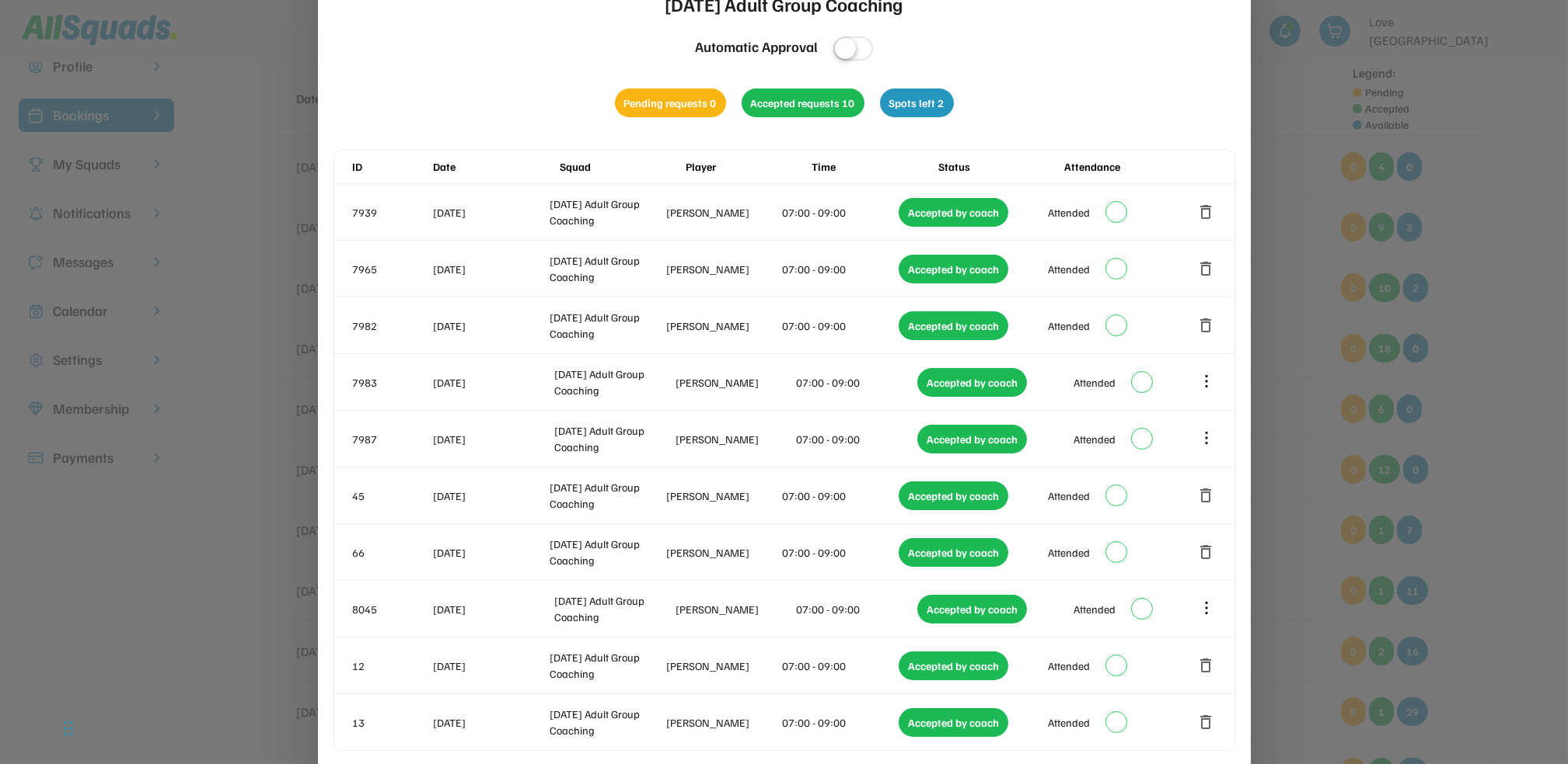
scroll to position [0, 0]
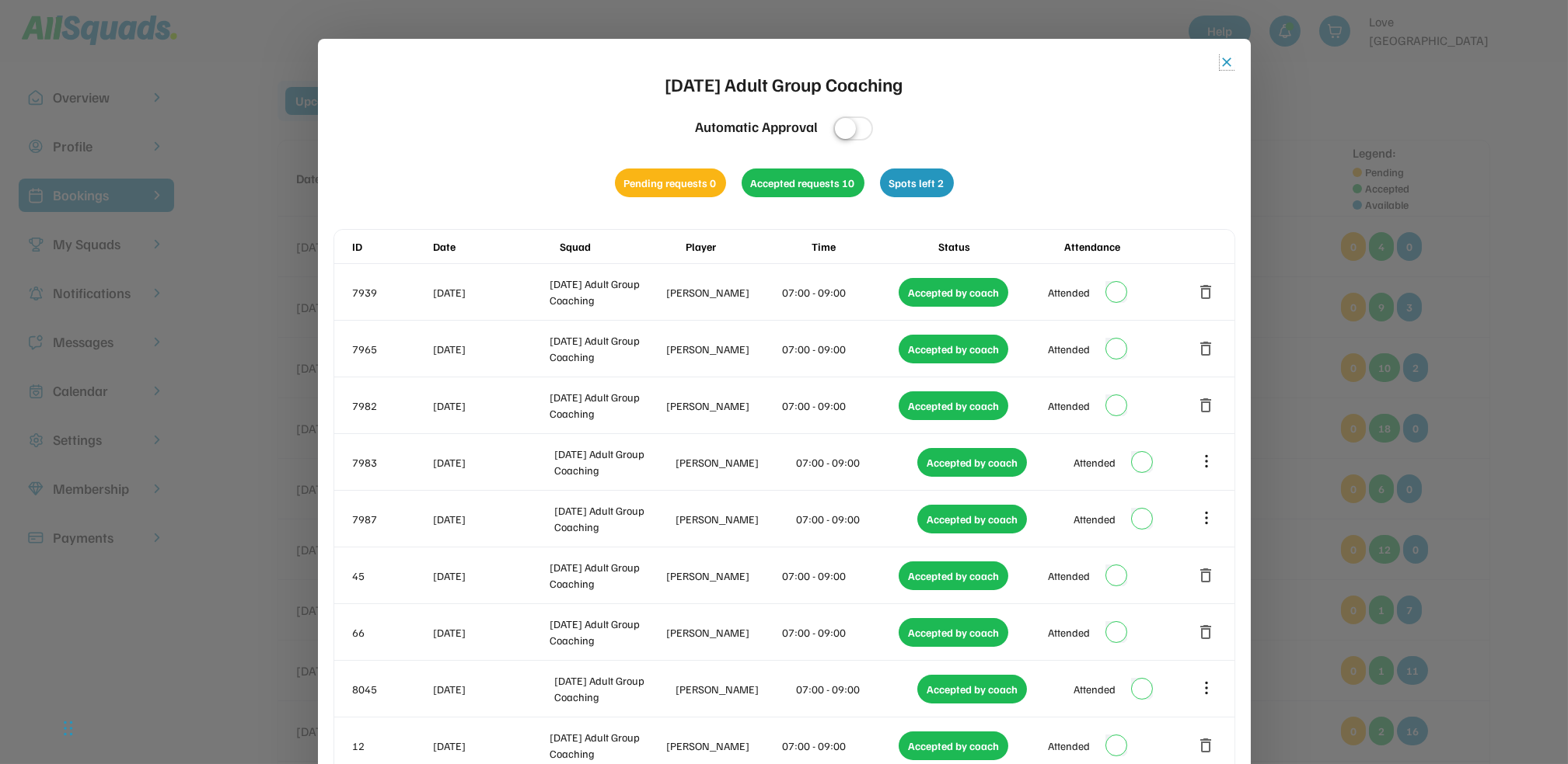
click at [1228, 60] on button "close" at bounding box center [1227, 62] width 15 height 15
